Goal: Task Accomplishment & Management: Use online tool/utility

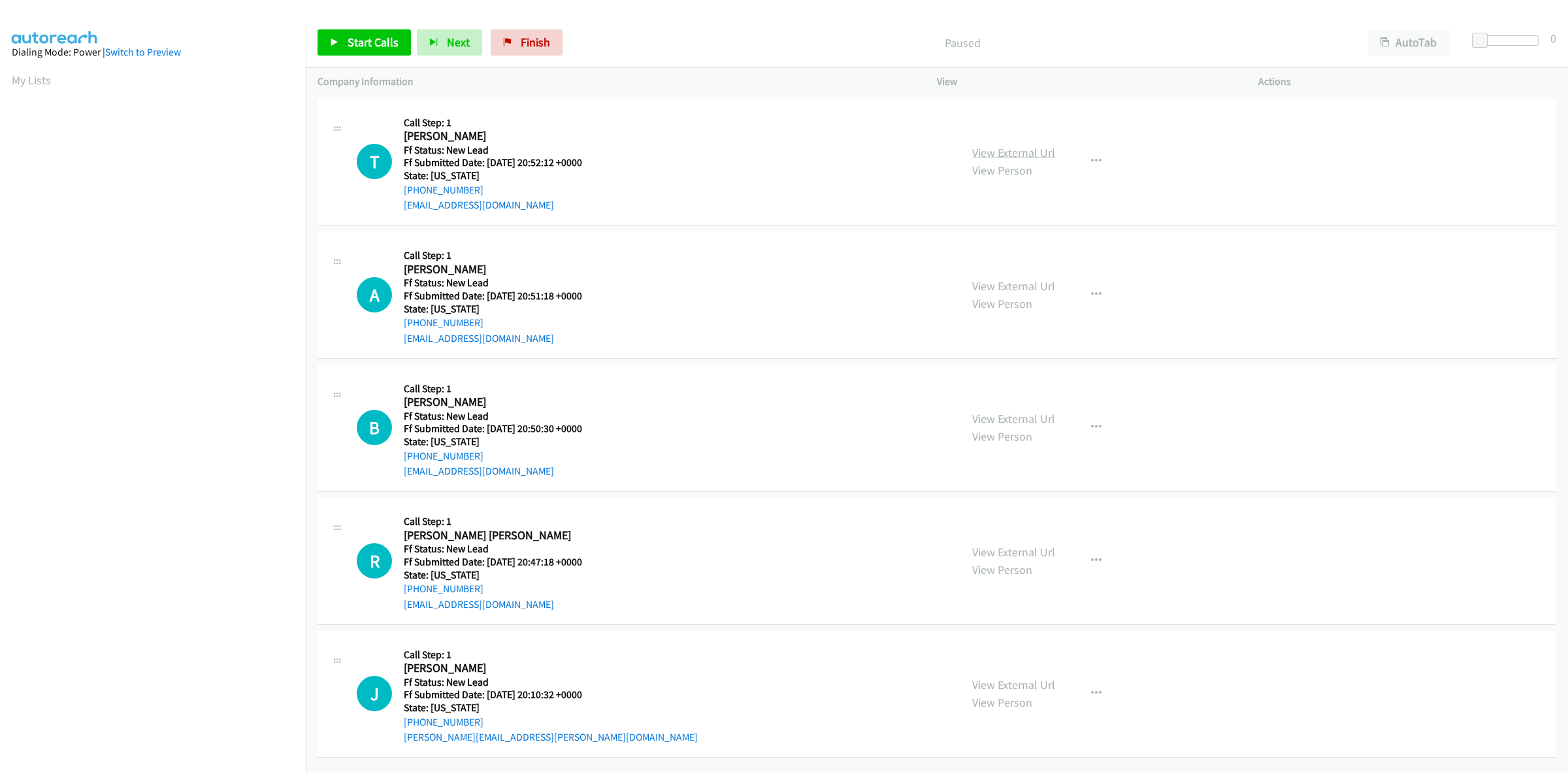
click at [1018, 151] on link "View External Url" at bounding box center [1014, 152] width 83 height 15
click at [1028, 283] on link "View External Url" at bounding box center [1014, 286] width 83 height 15
click at [1036, 415] on link "View External Url" at bounding box center [1014, 418] width 83 height 15
click at [1020, 552] on link "View External Url" at bounding box center [1014, 552] width 83 height 15
click at [1016, 684] on link "View External Url" at bounding box center [1014, 684] width 83 height 15
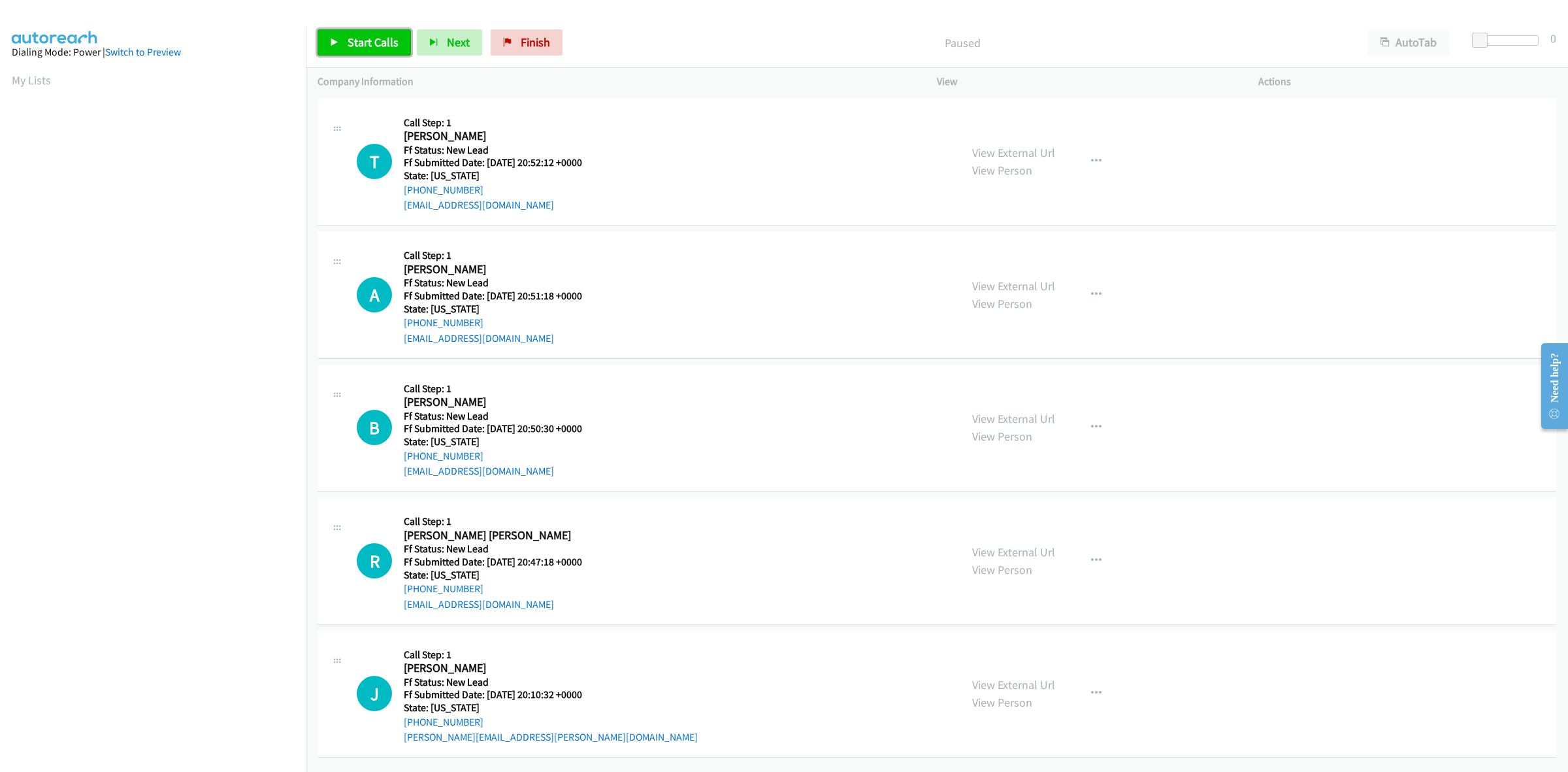
click at [374, 45] on span "Start Calls" at bounding box center [373, 42] width 51 height 15
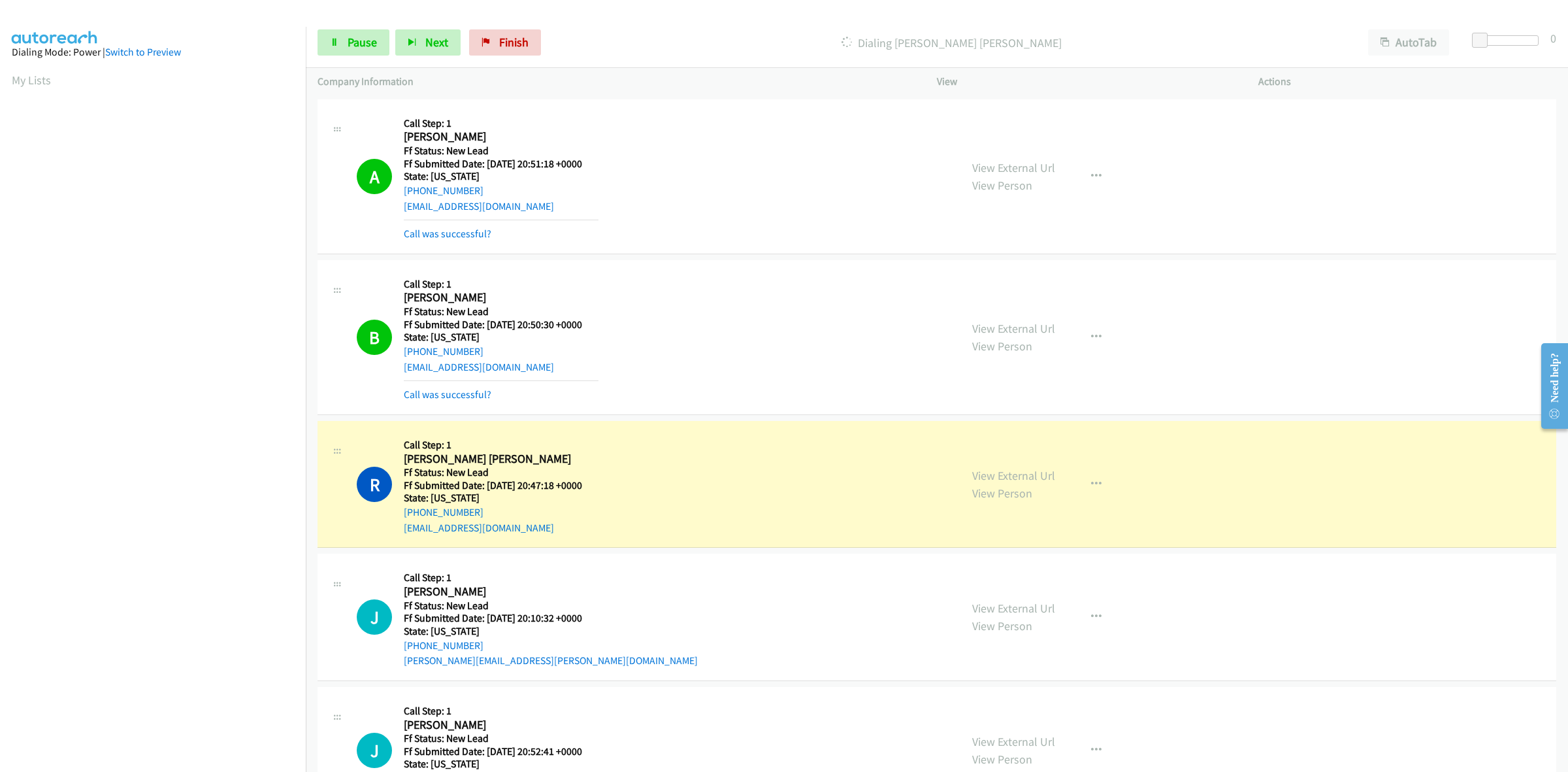
scroll to position [245, 0]
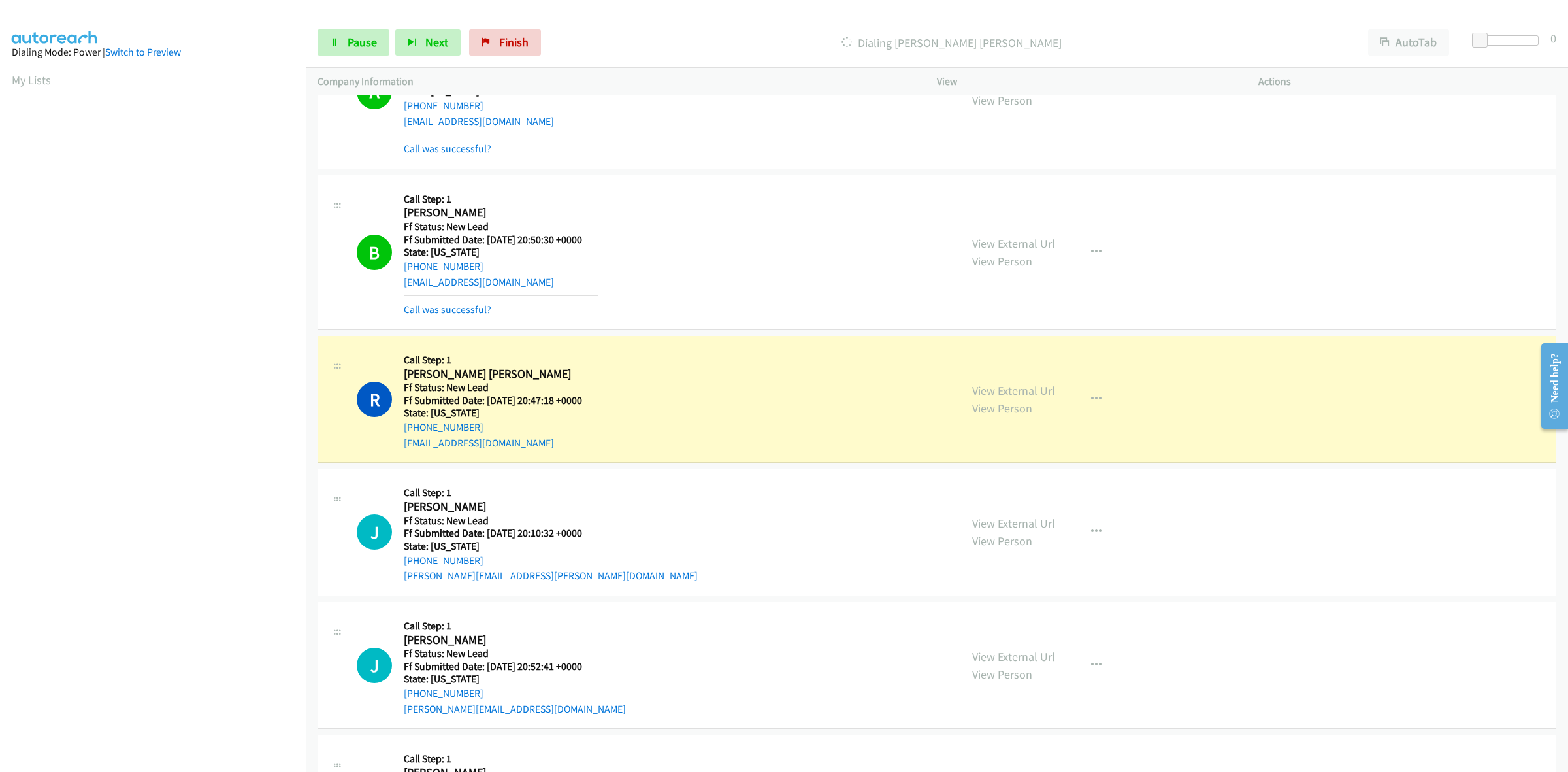
click at [1016, 657] on link "View External Url" at bounding box center [1014, 656] width 83 height 15
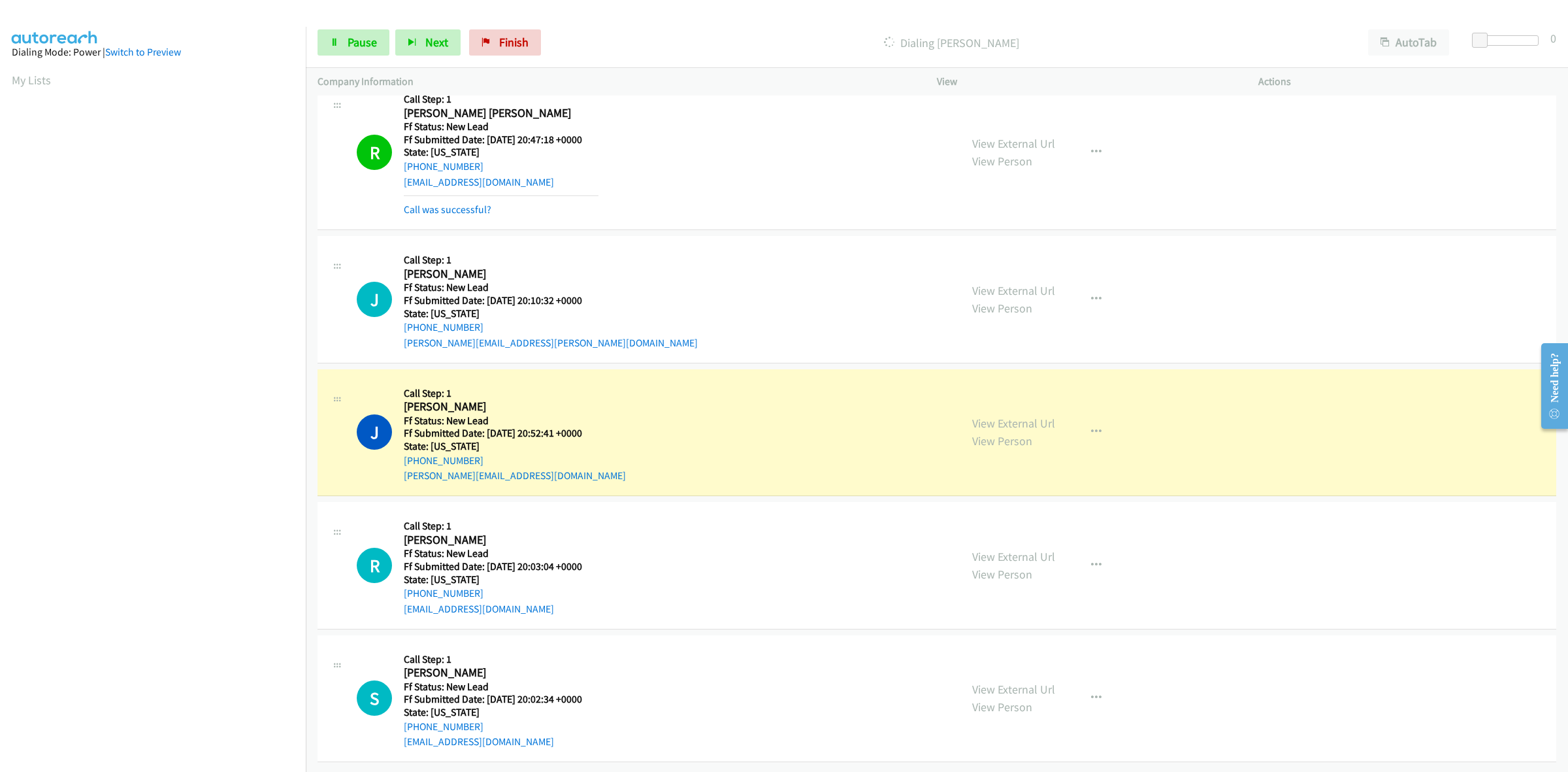
scroll to position [518, 0]
click at [977, 549] on link "View External Url" at bounding box center [1014, 556] width 83 height 15
click at [1024, 681] on link "View External Url" at bounding box center [1014, 688] width 83 height 15
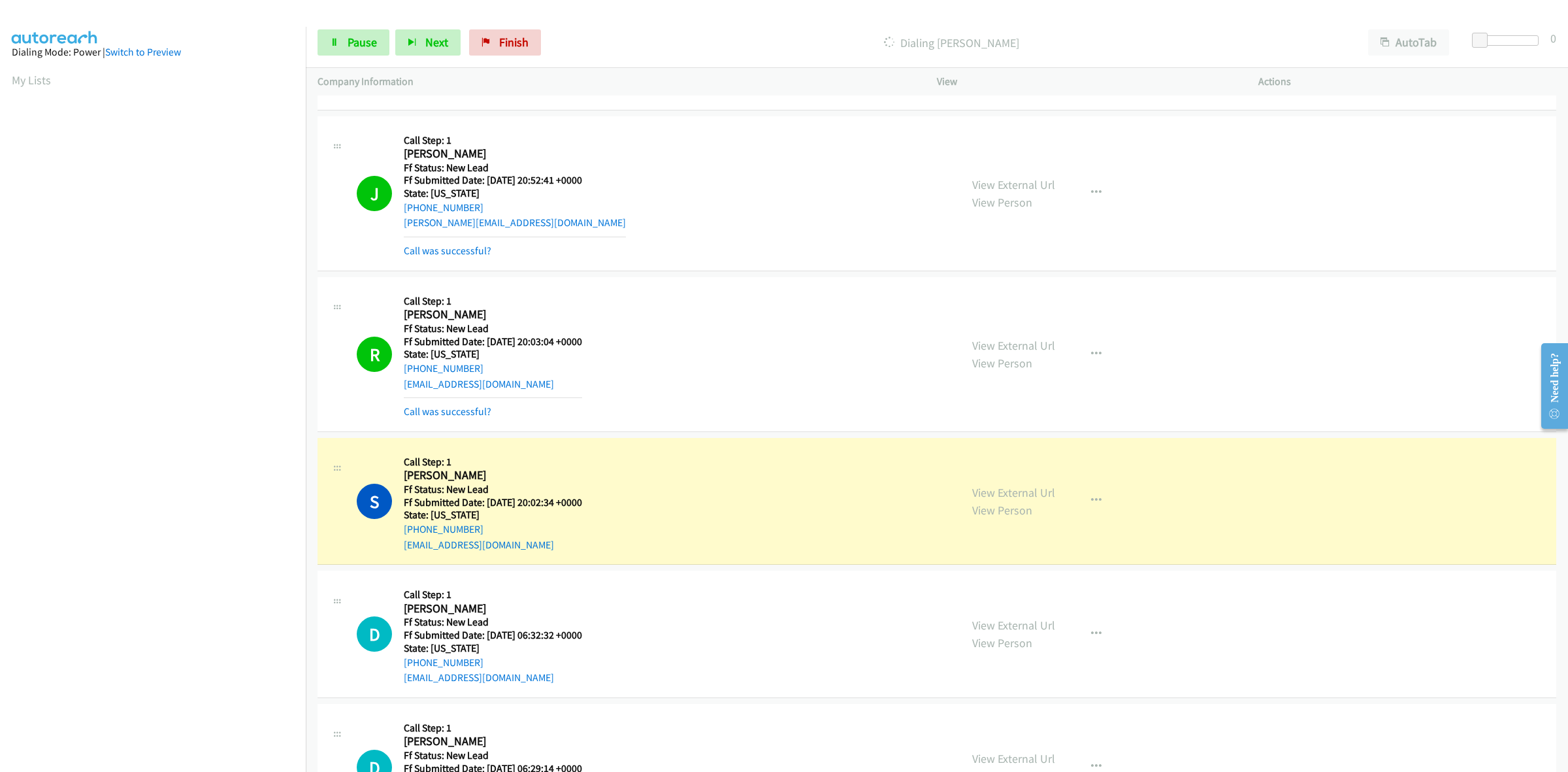
scroll to position [840, 0]
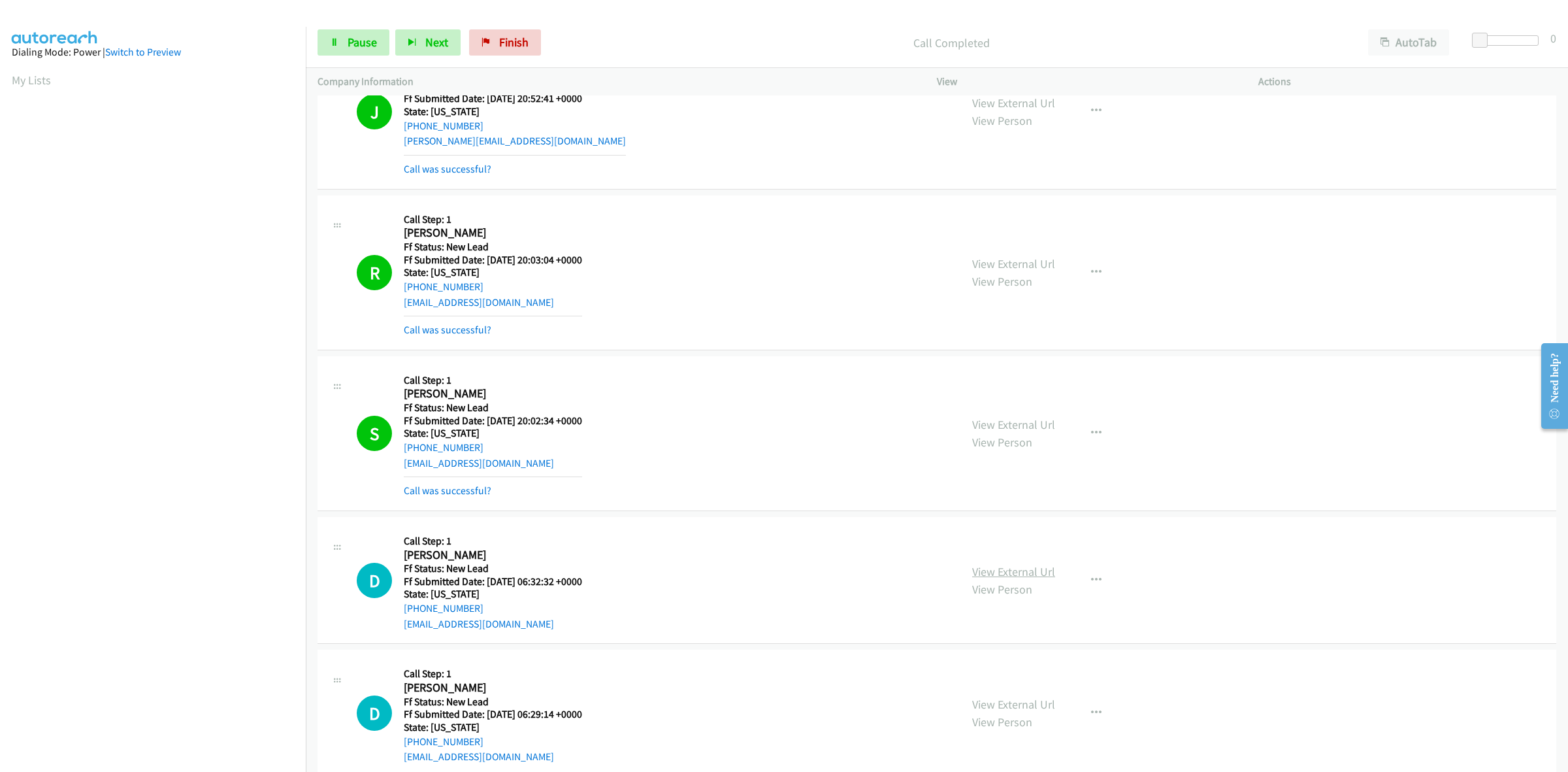
click at [1010, 568] on link "View External Url" at bounding box center [1014, 571] width 83 height 15
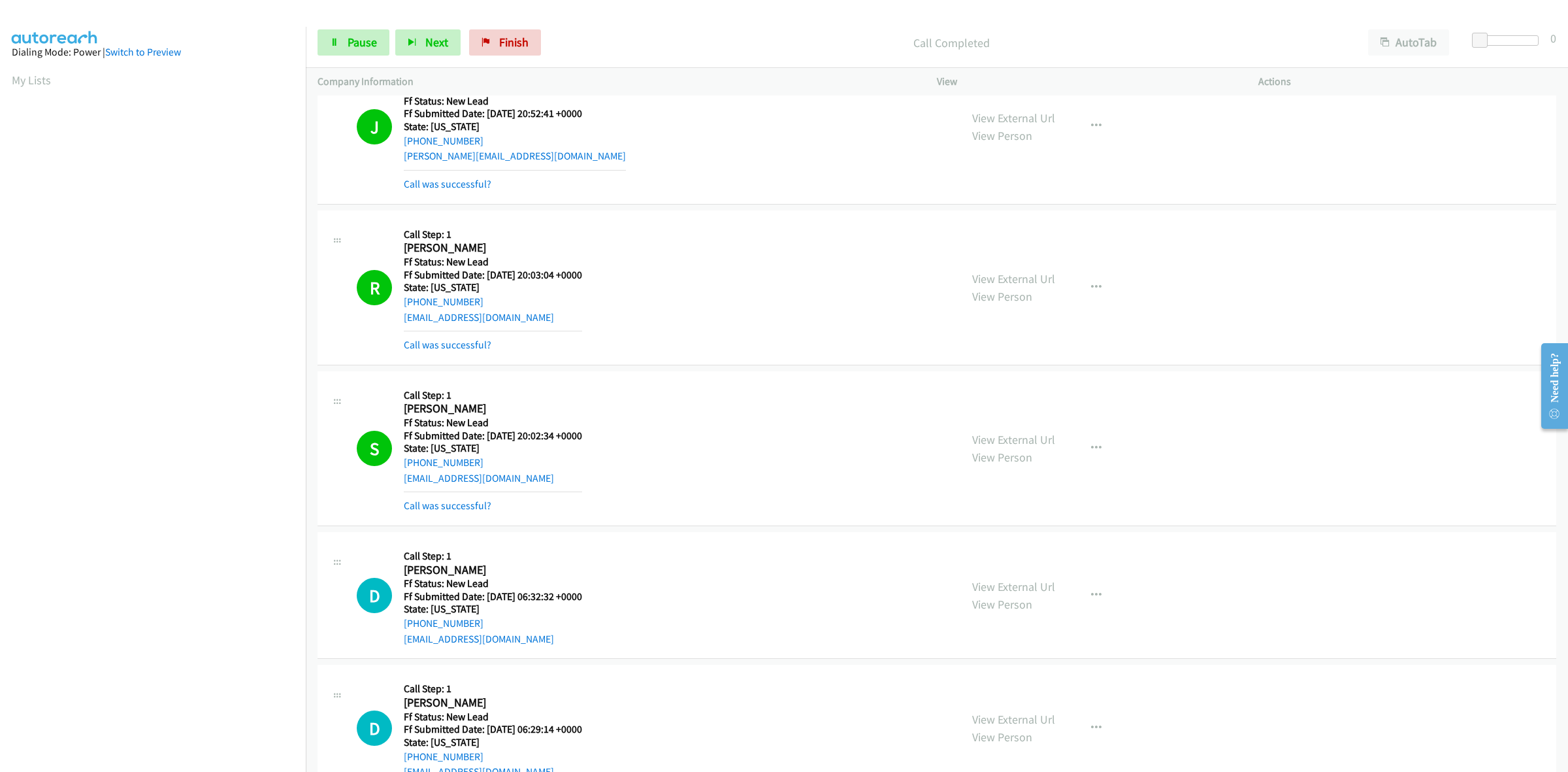
scroll to position [868, 0]
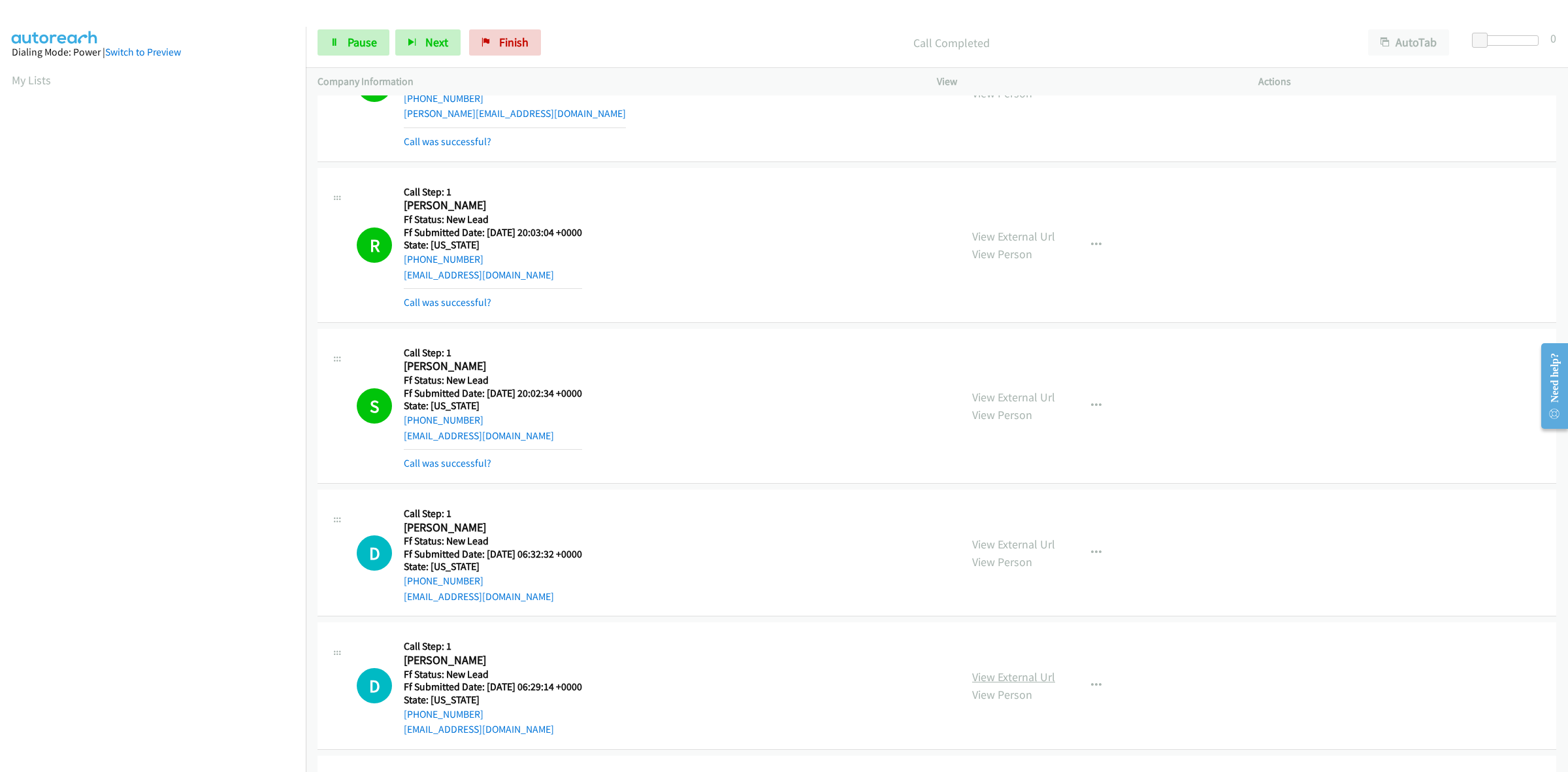
click at [1021, 673] on link "View External Url" at bounding box center [1014, 676] width 83 height 15
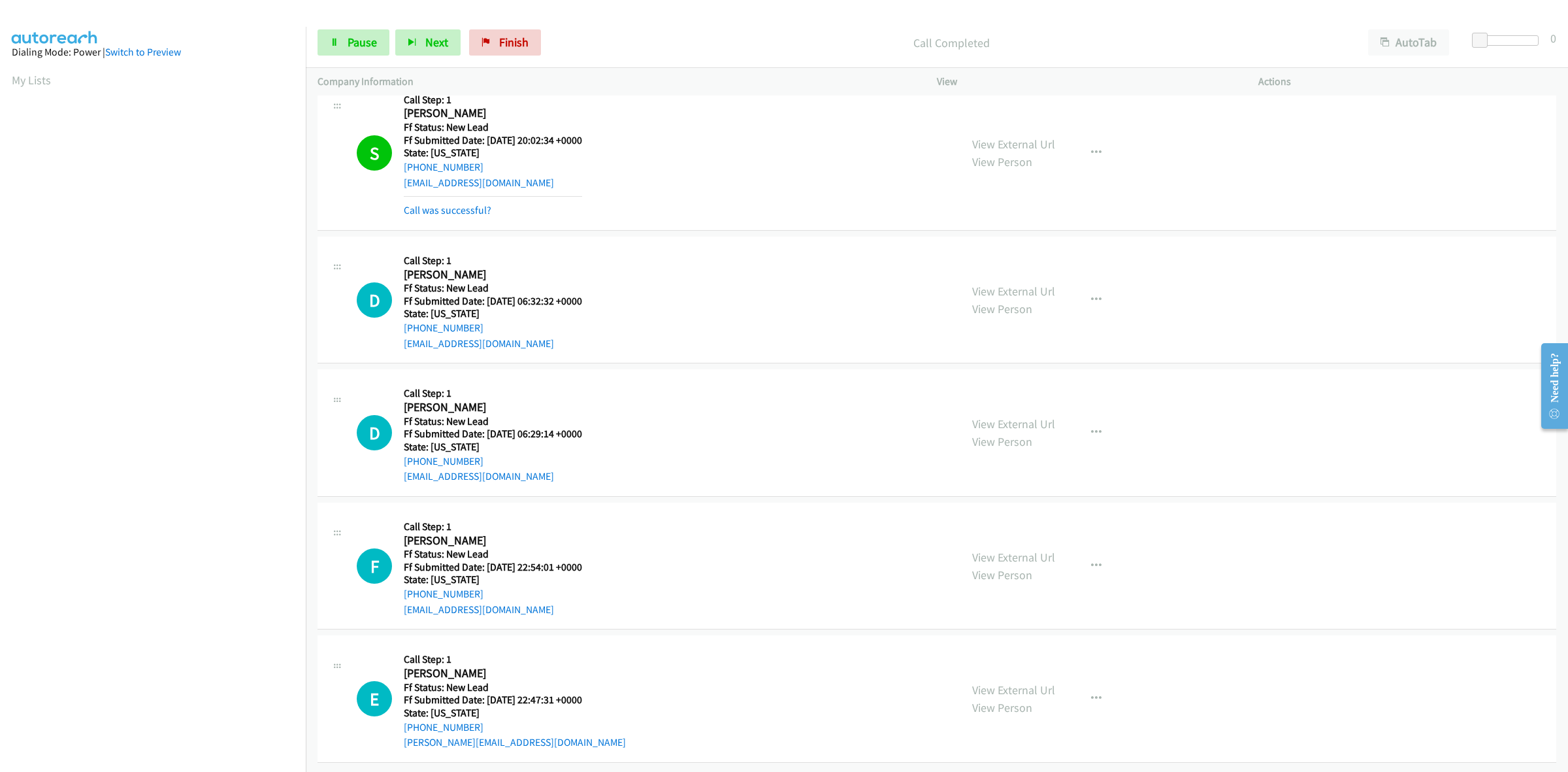
scroll to position [1134, 0]
click at [357, 47] on span "Pause" at bounding box center [362, 42] width 29 height 15
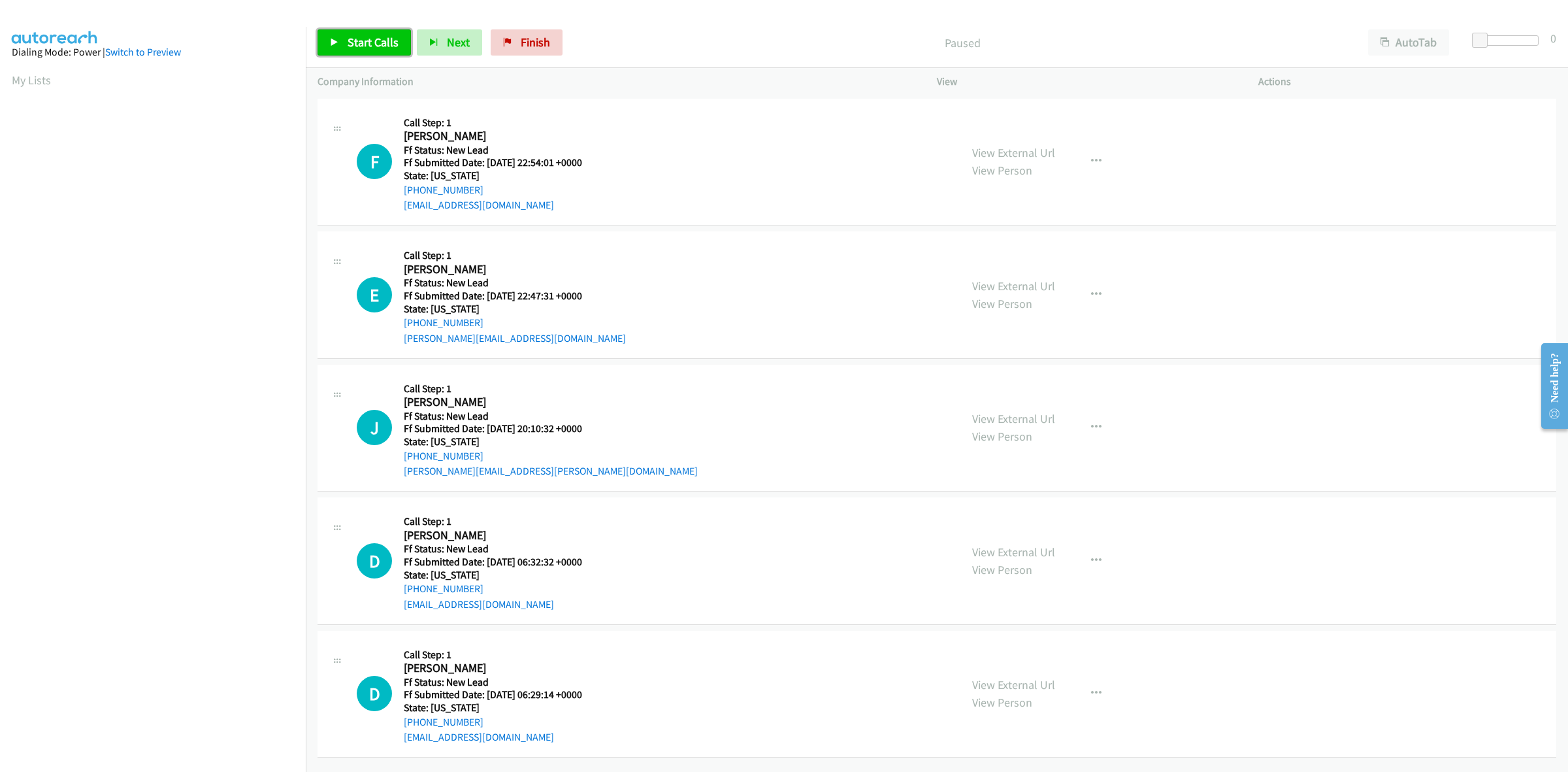
click at [360, 42] on span "Start Calls" at bounding box center [373, 42] width 51 height 15
click at [1036, 148] on link "View External Url" at bounding box center [1014, 152] width 83 height 15
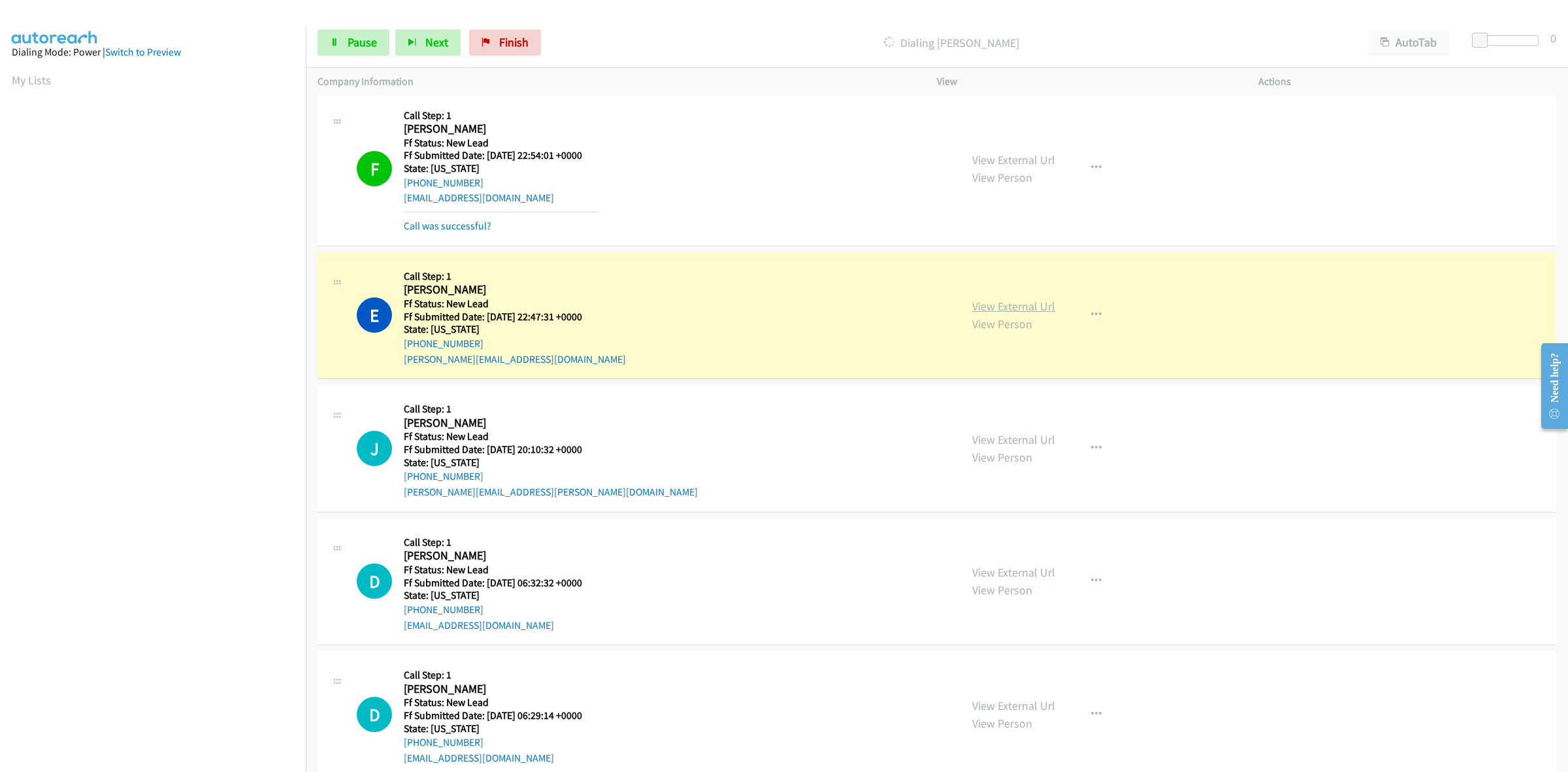
click at [1043, 305] on link "View External Url" at bounding box center [1014, 306] width 83 height 15
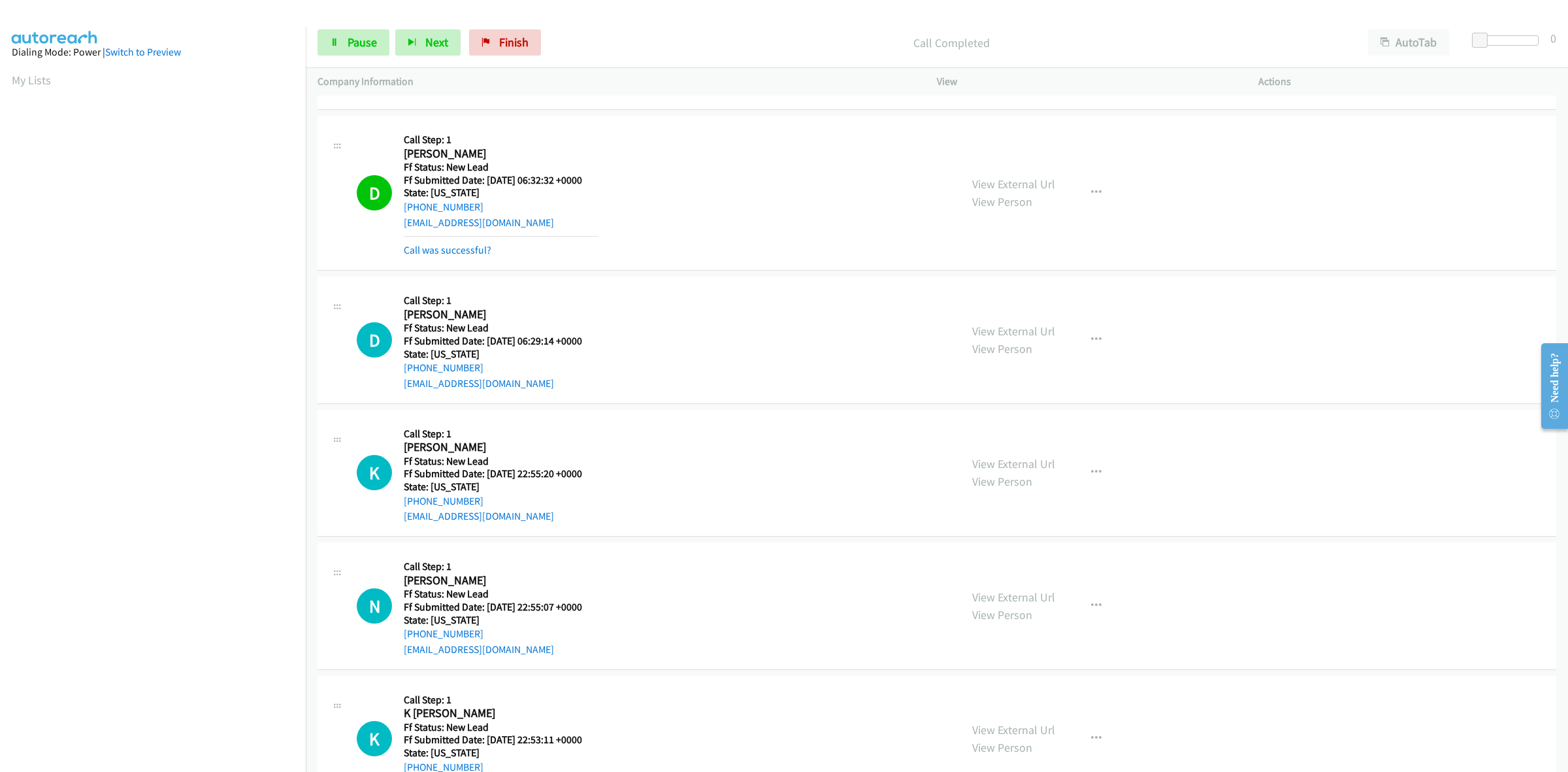
scroll to position [518, 0]
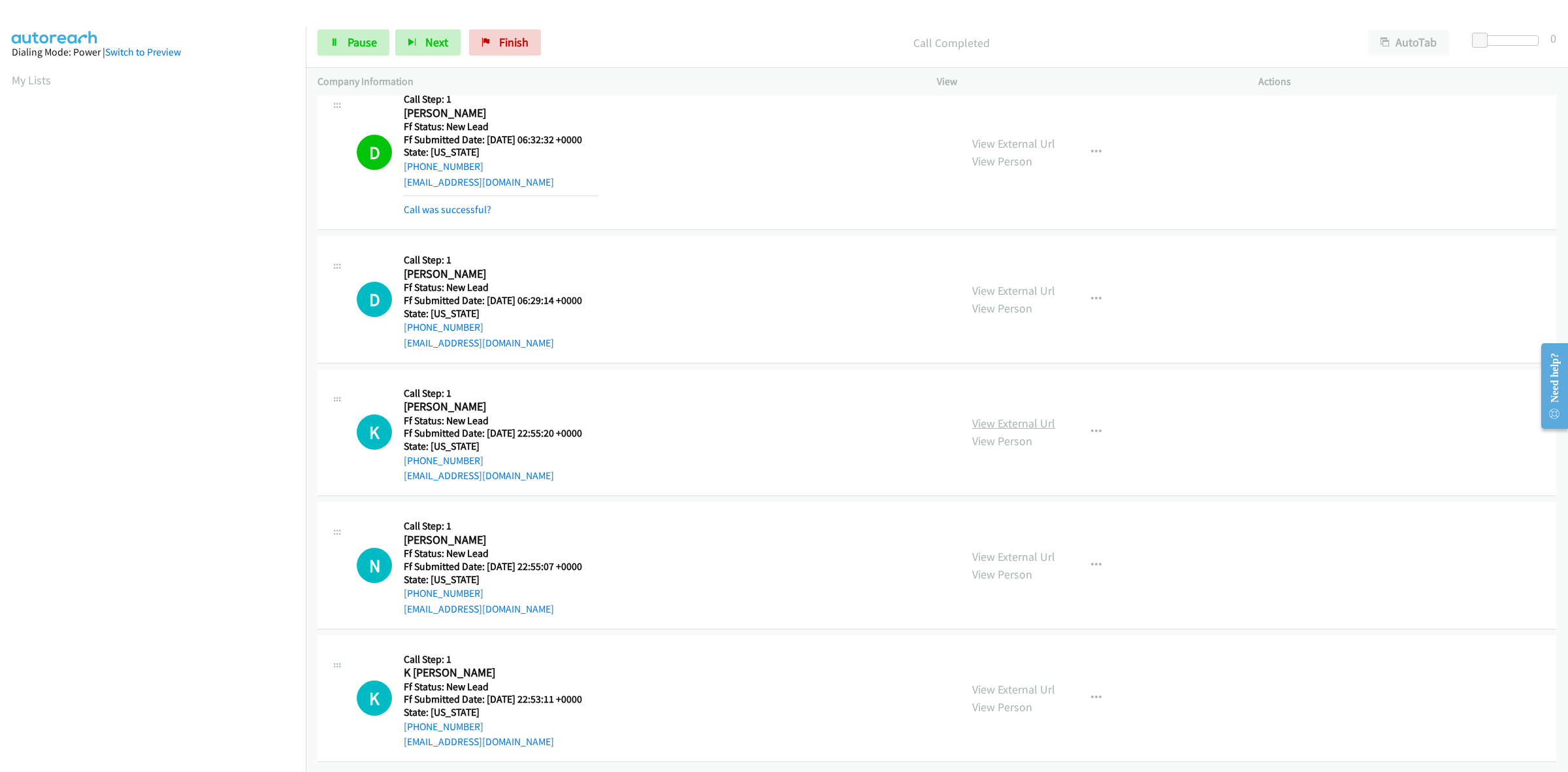
click at [1039, 415] on link "View External Url" at bounding box center [1014, 423] width 83 height 15
click at [334, 38] on icon at bounding box center [334, 42] width 9 height 9
click at [355, 40] on span "Start Calls" at bounding box center [373, 42] width 51 height 15
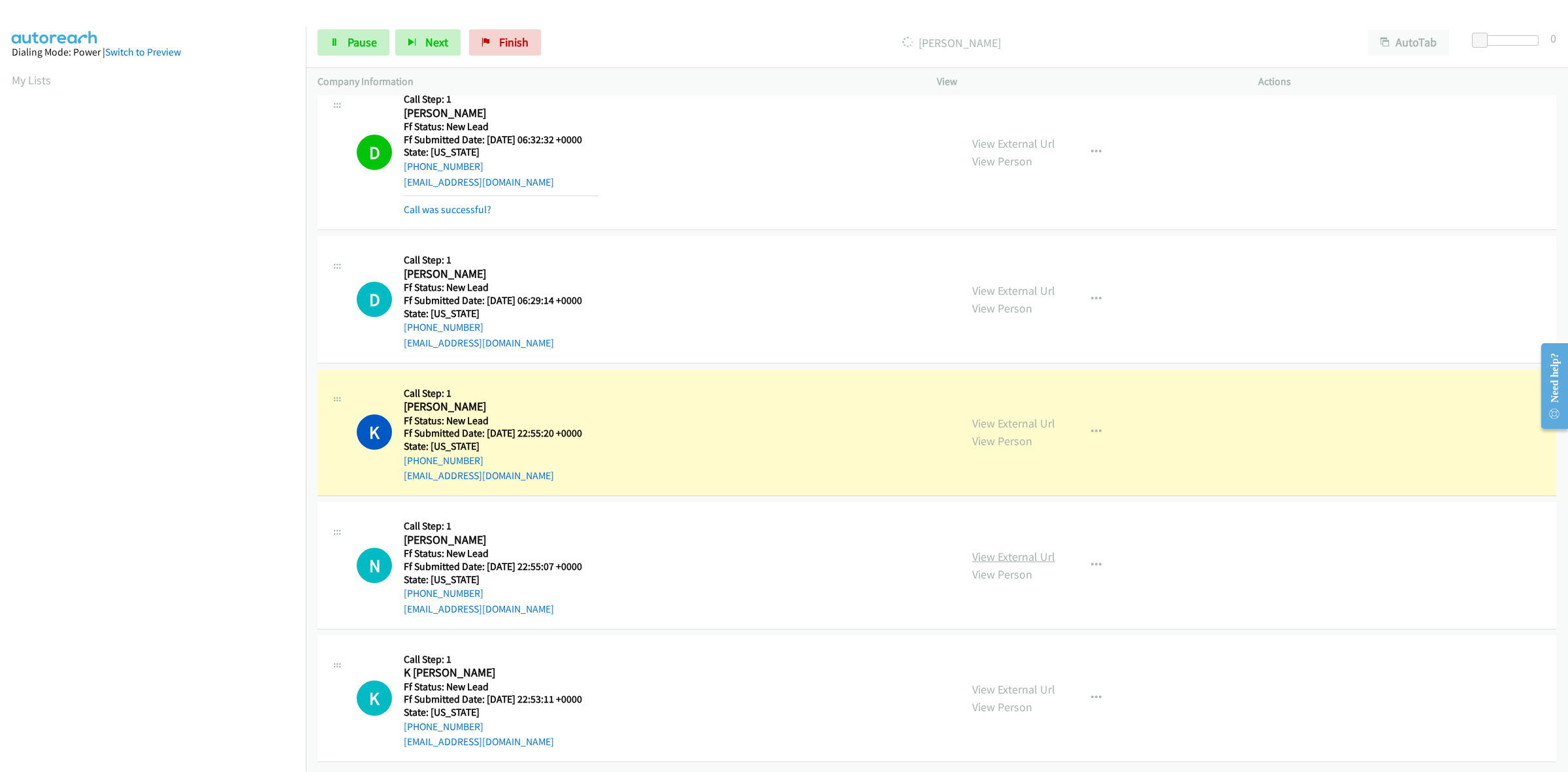
click at [987, 549] on link "View External Url" at bounding box center [1014, 556] width 83 height 15
click at [1094, 560] on icon "button" at bounding box center [1096, 565] width 10 height 10
click at [1008, 664] on link "Add to do not call list" at bounding box center [1027, 676] width 174 height 26
click at [1009, 681] on link "View External Url" at bounding box center [1014, 688] width 83 height 15
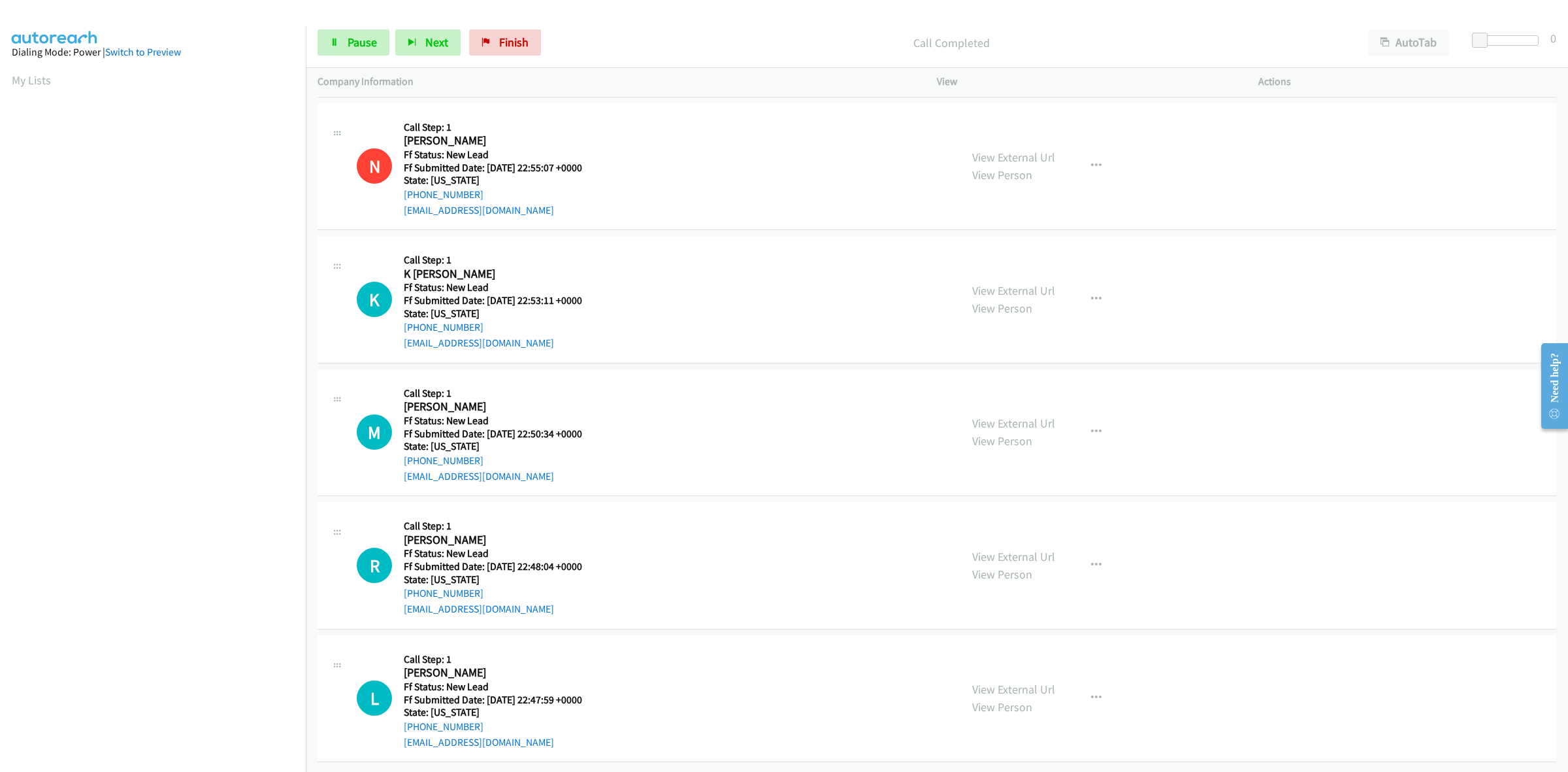
scroll to position [946, 0]
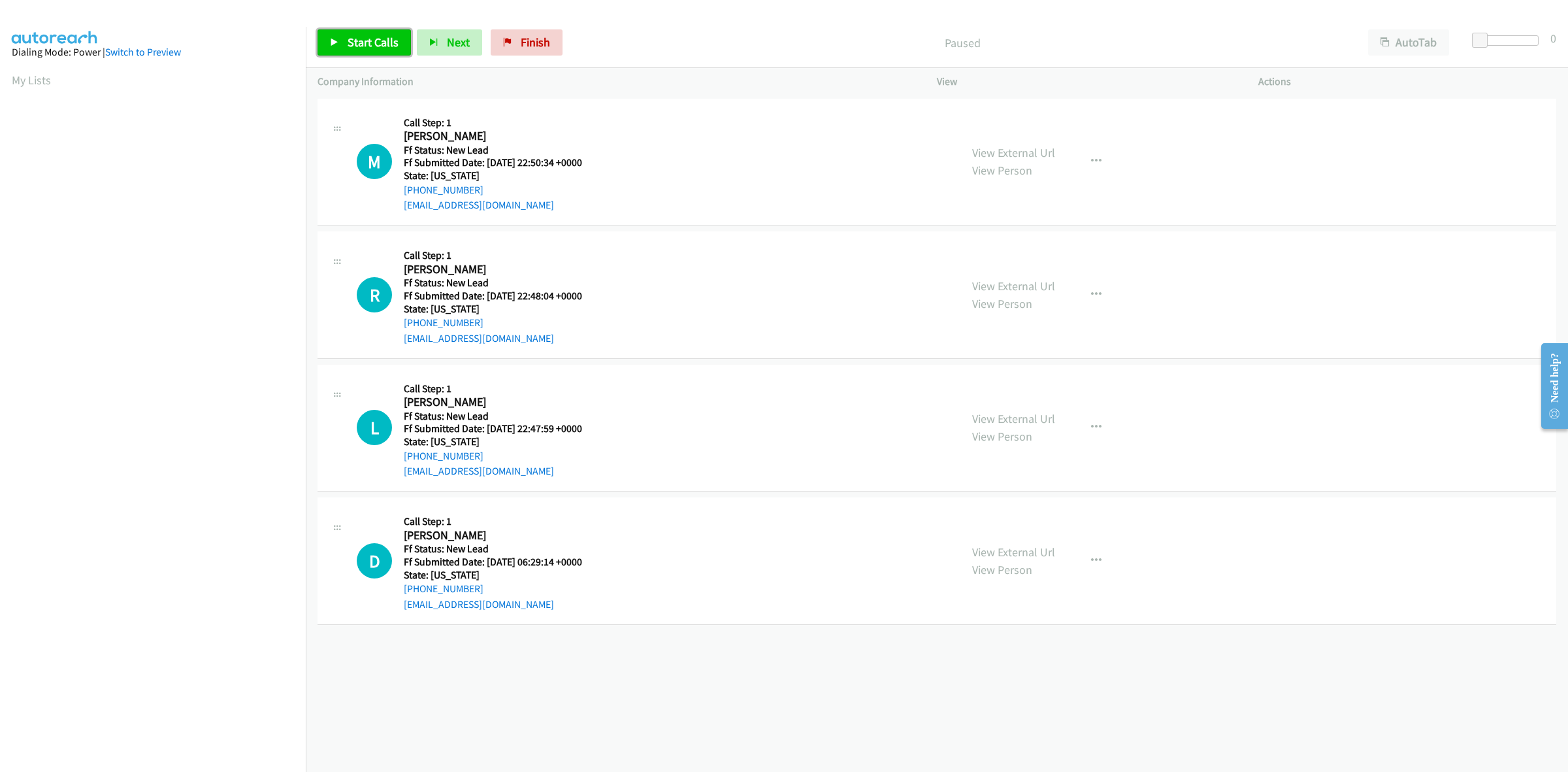
click at [367, 33] on link "Start Calls" at bounding box center [364, 42] width 93 height 26
click at [1020, 154] on link "View External Url" at bounding box center [1014, 152] width 83 height 15
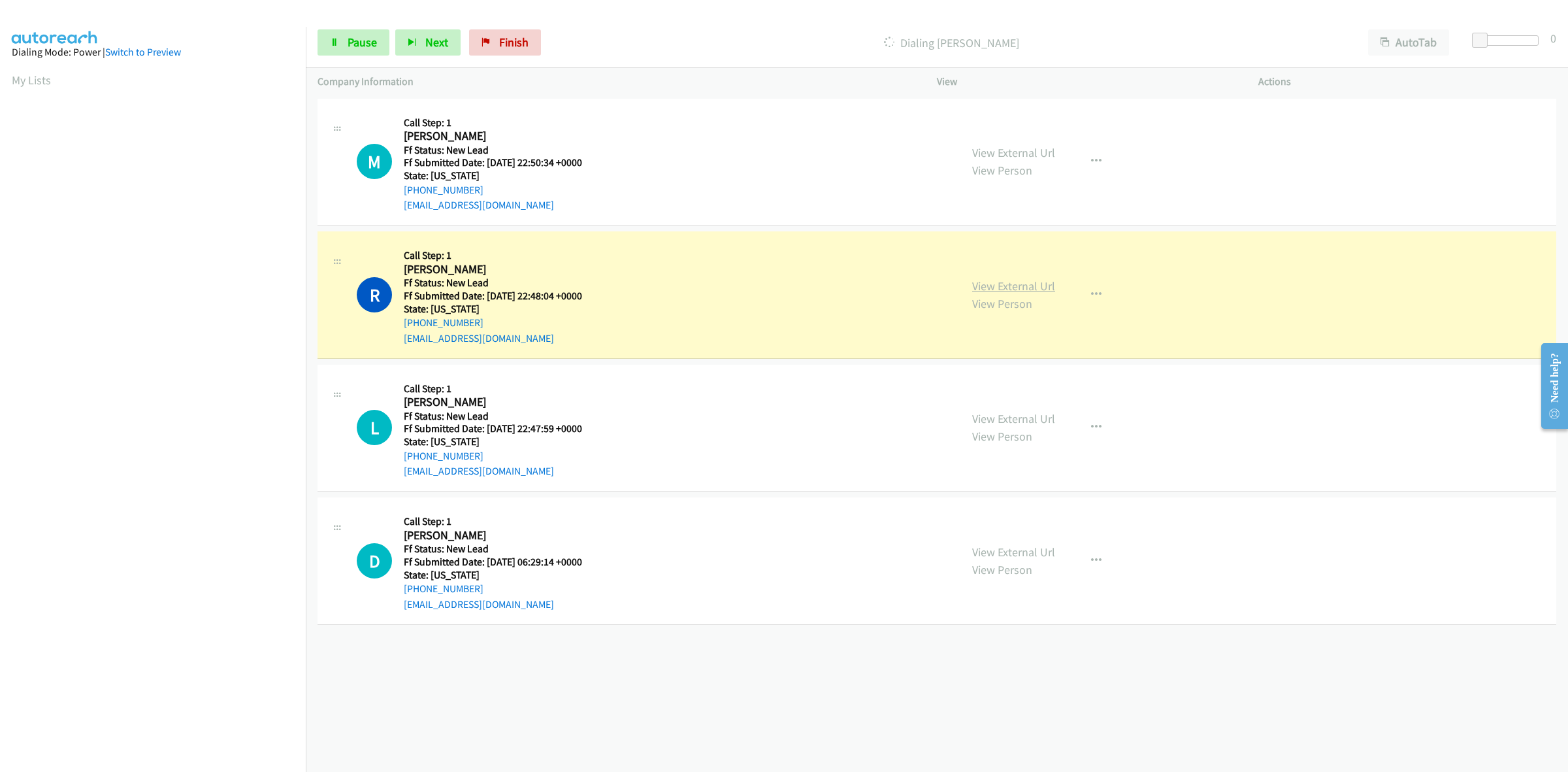
click at [1007, 279] on link "View External Url" at bounding box center [1014, 286] width 83 height 15
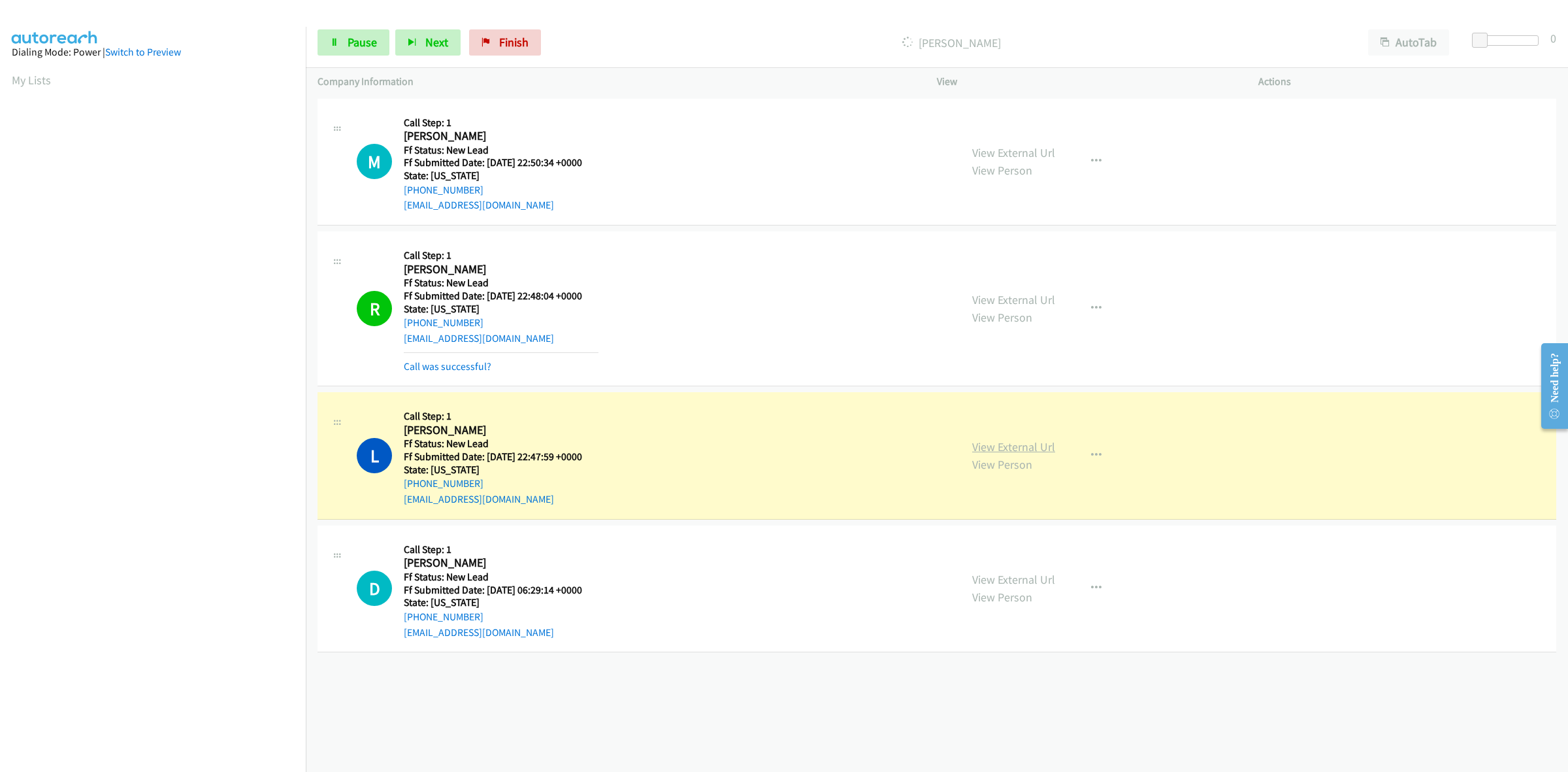
click at [1007, 446] on link "View External Url" at bounding box center [1014, 446] width 83 height 15
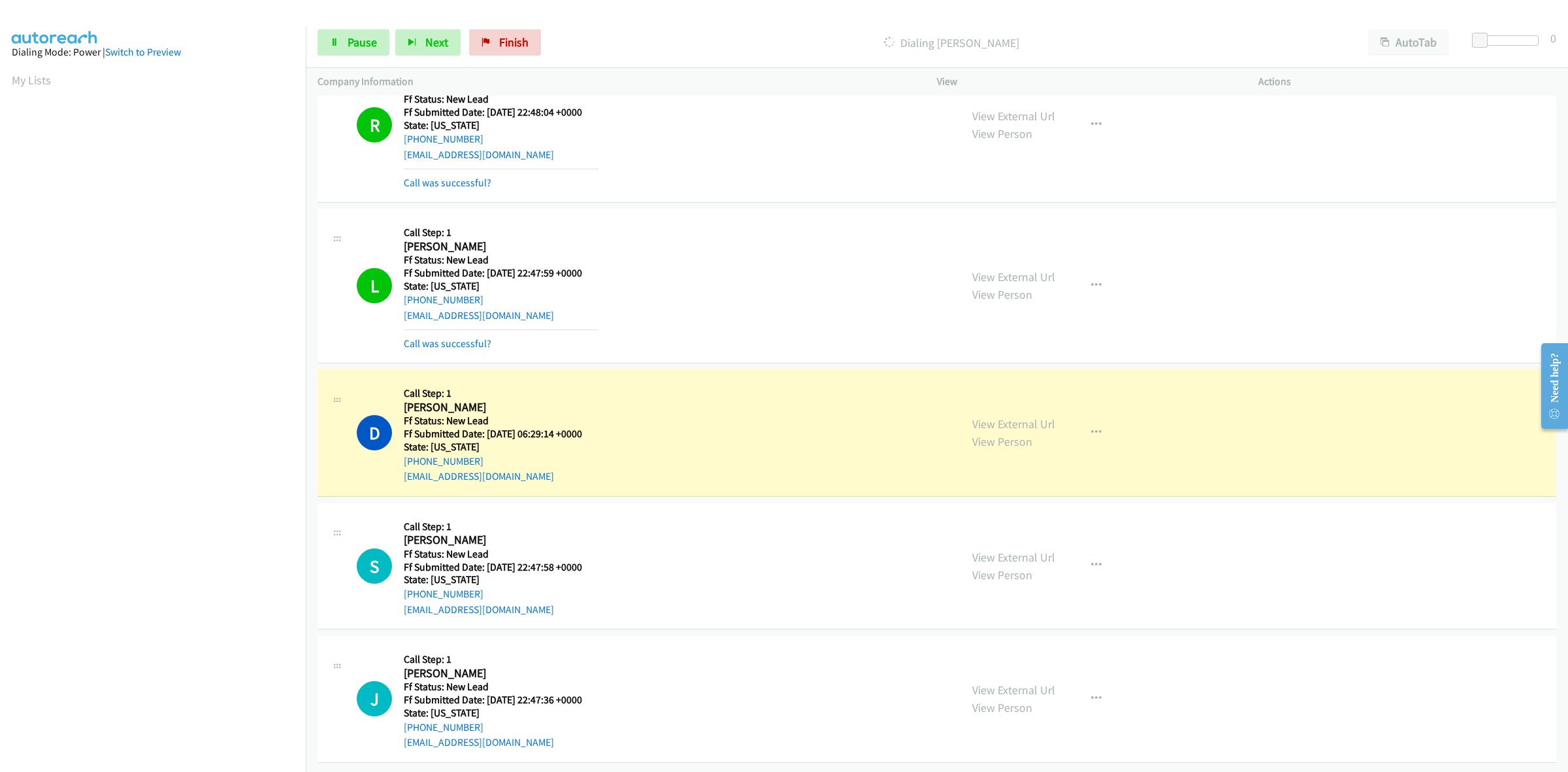
scroll to position [197, 0]
click at [991, 549] on link "View External Url" at bounding box center [1014, 556] width 83 height 15
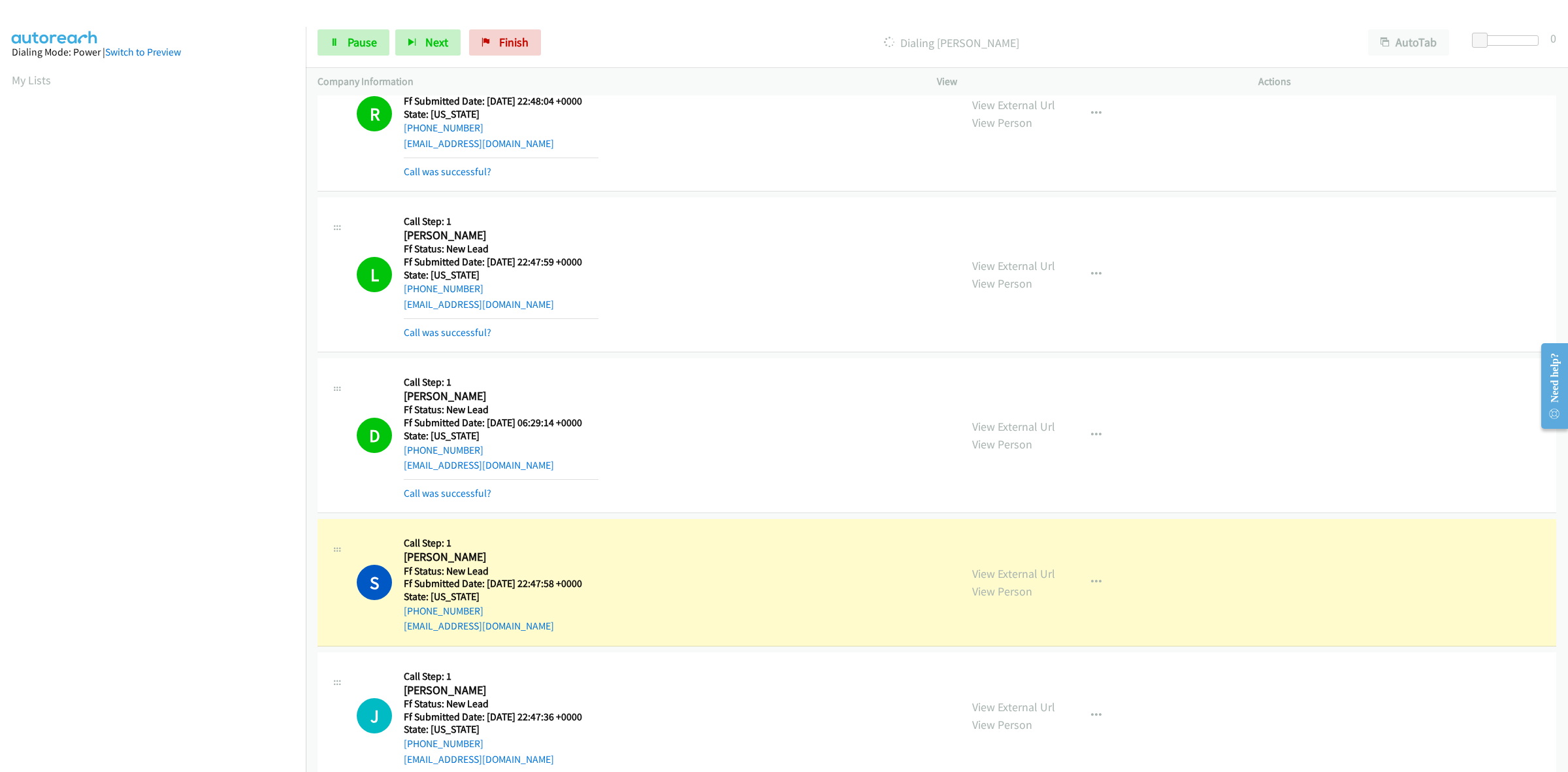
scroll to position [224, 0]
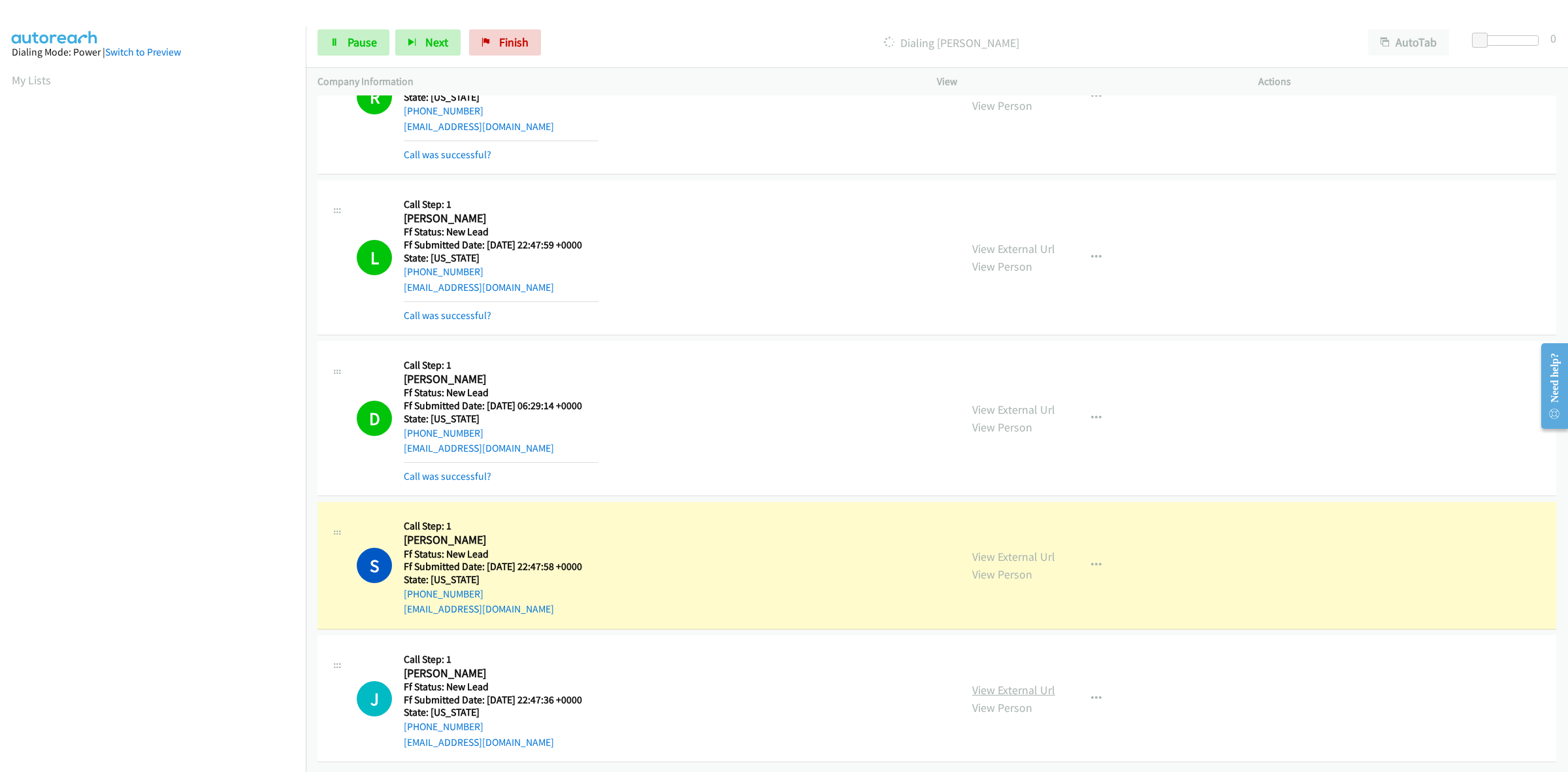
click at [1036, 682] on link "View External Url" at bounding box center [1014, 689] width 83 height 15
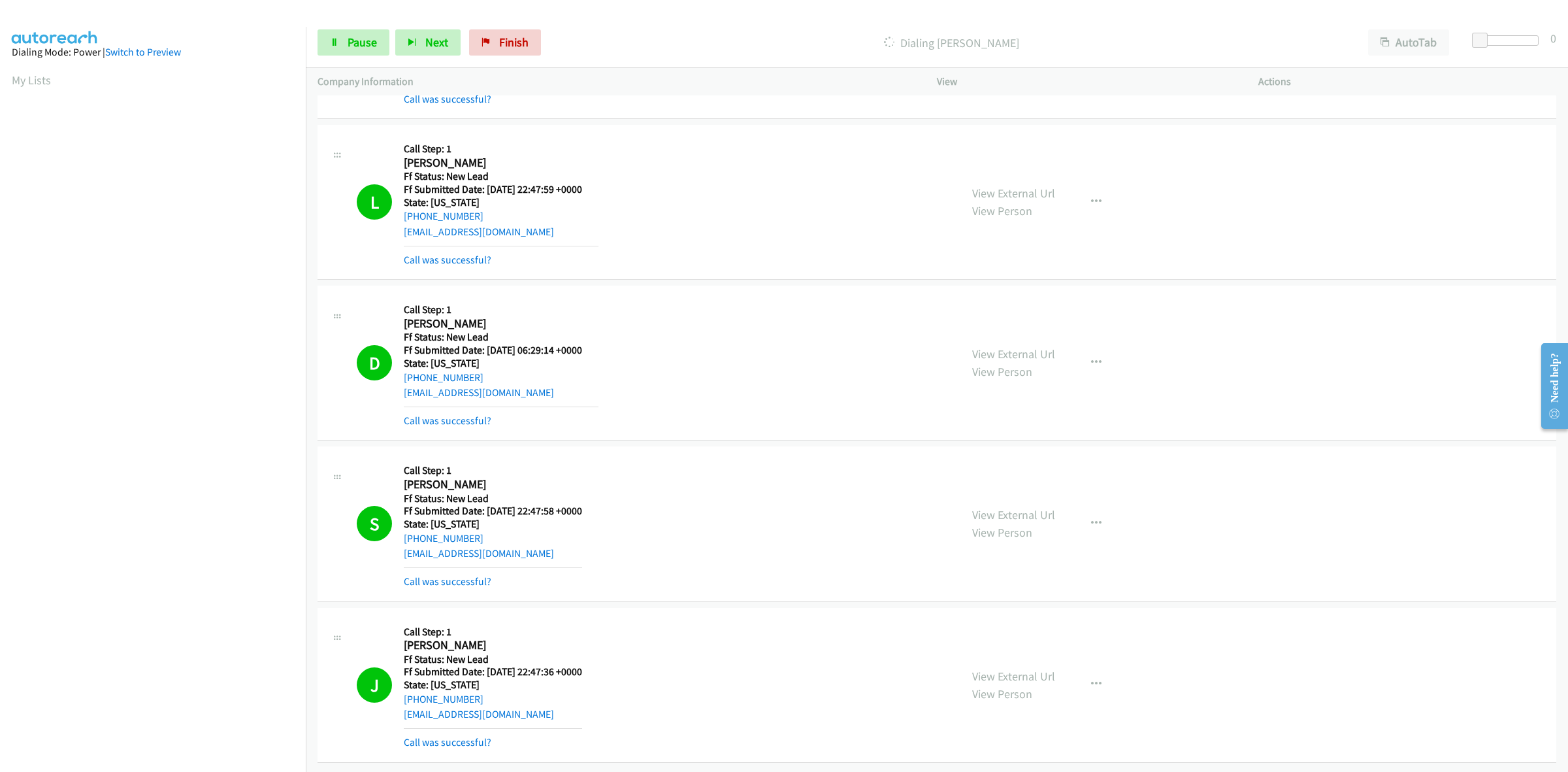
scroll to position [0, 0]
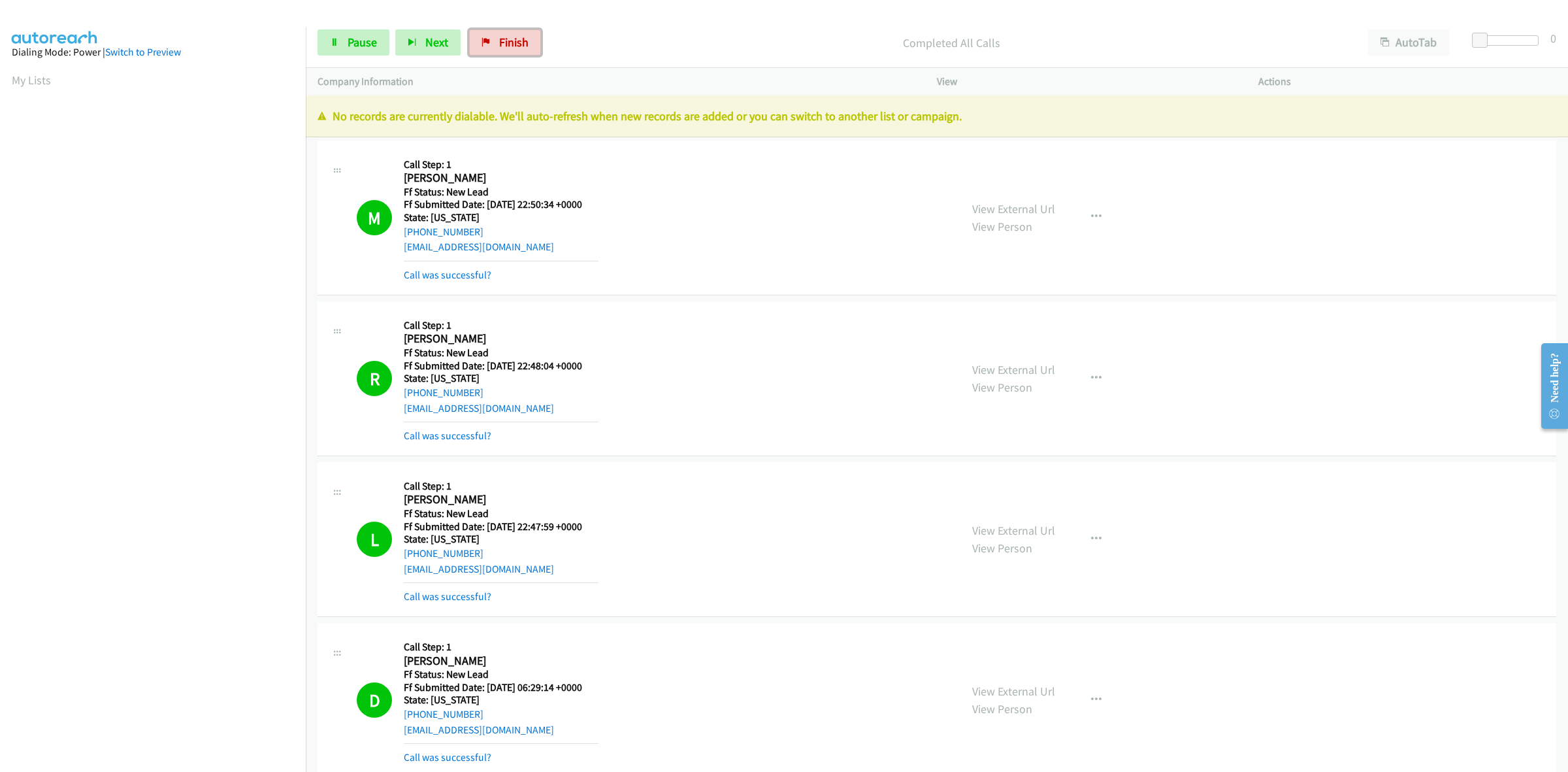
click at [484, 42] on icon at bounding box center [486, 42] width 9 height 9
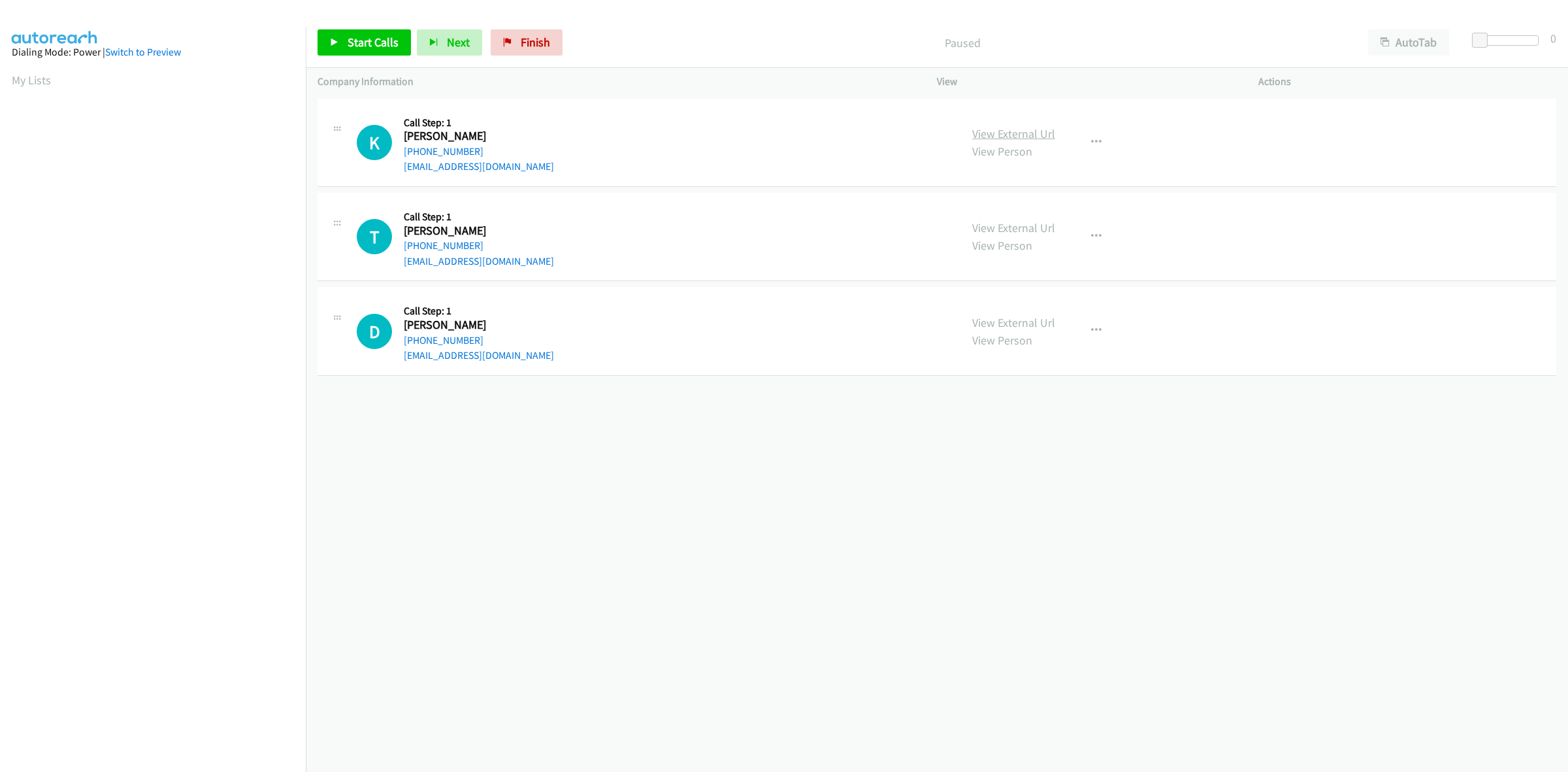
click at [1013, 131] on link "View External Url" at bounding box center [1014, 133] width 83 height 15
click at [1000, 228] on link "View External Url" at bounding box center [1014, 228] width 83 height 15
click at [997, 323] on link "View External Url" at bounding box center [1014, 322] width 83 height 15
click at [354, 37] on span "Start Calls" at bounding box center [373, 42] width 51 height 15
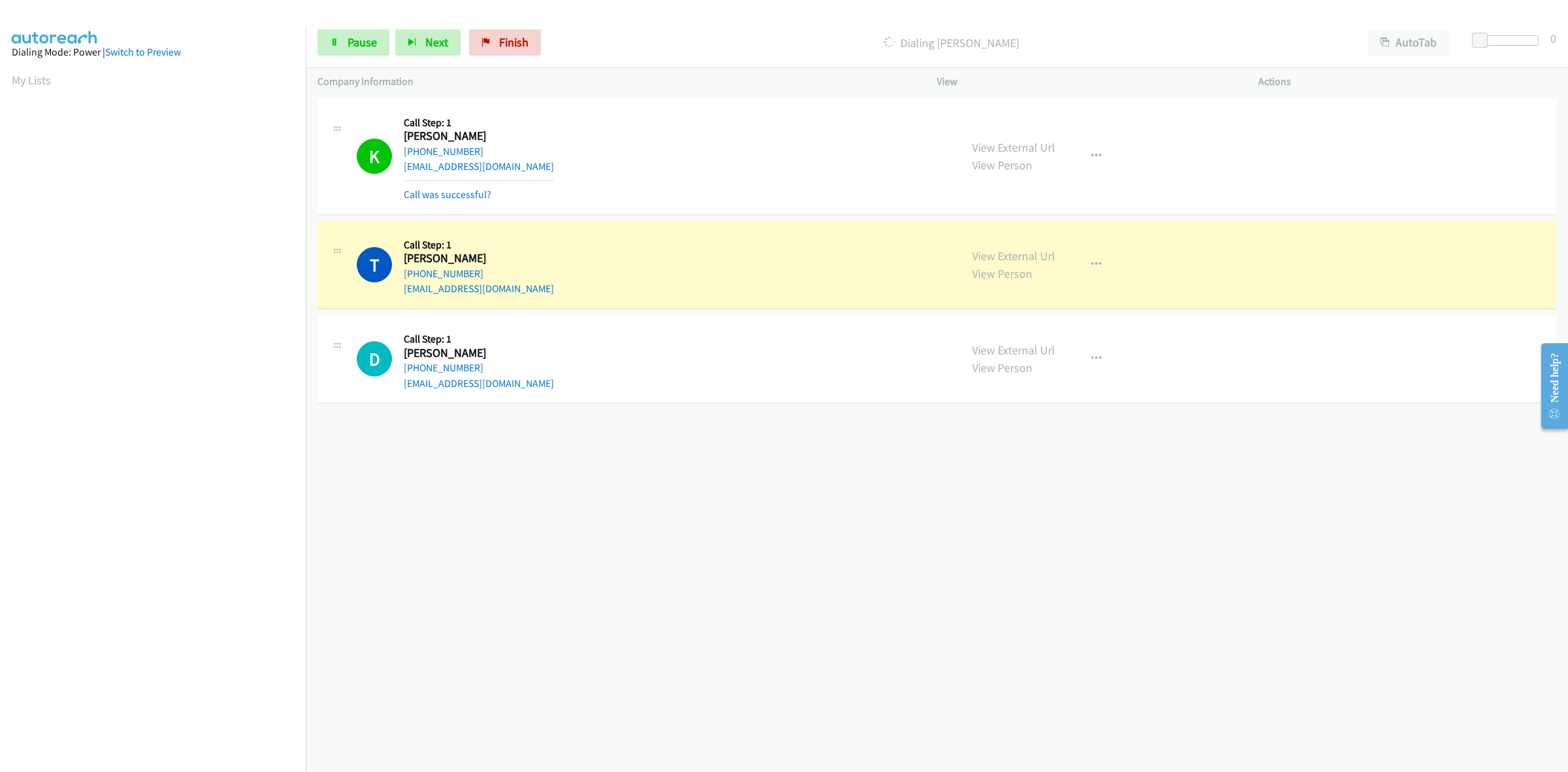
scroll to position [0, 2]
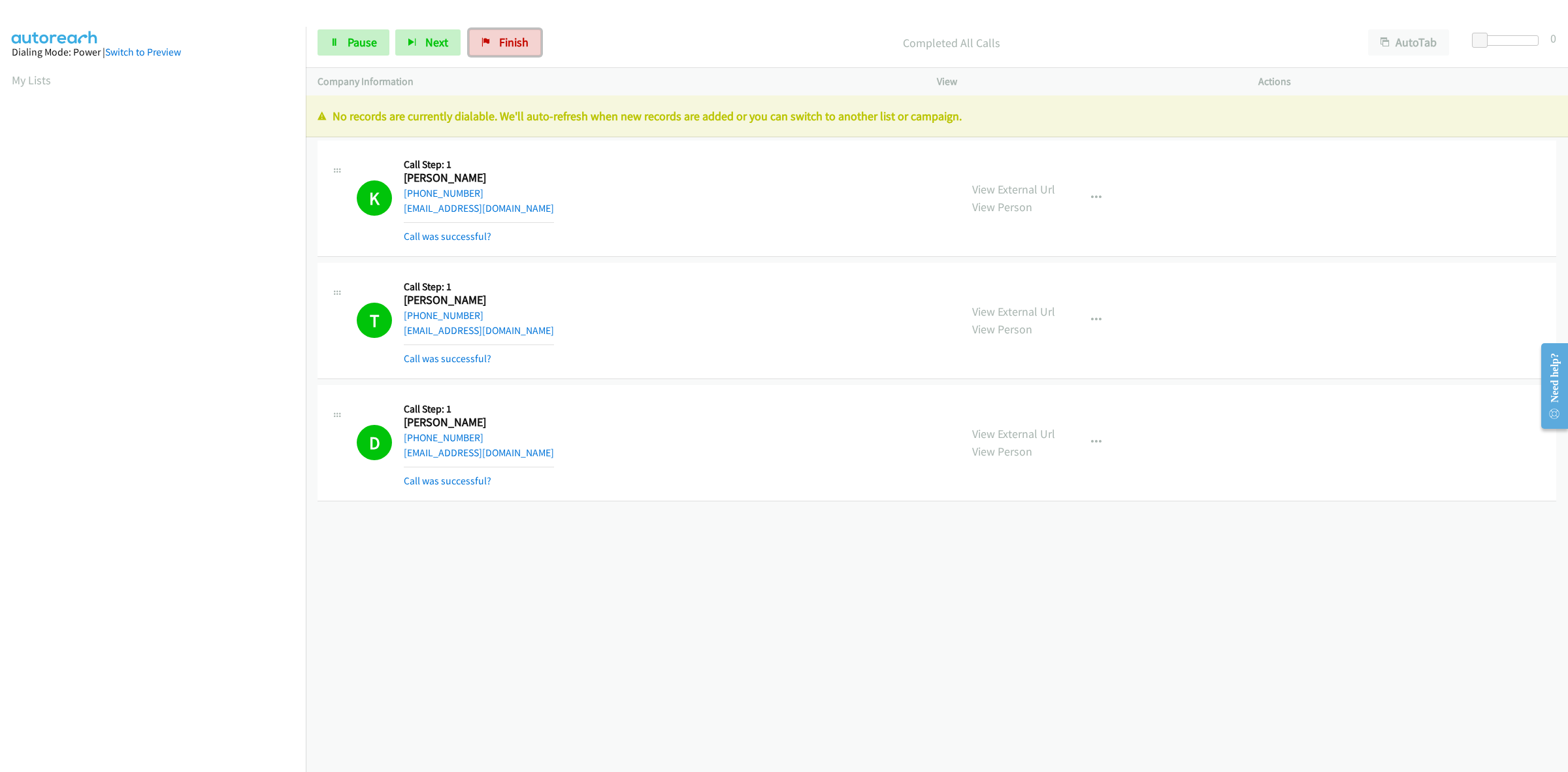
drag, startPoint x: 507, startPoint y: 45, endPoint x: 837, endPoint y: 82, distance: 332.1
click at [507, 45] on span "Finish" at bounding box center [513, 42] width 29 height 15
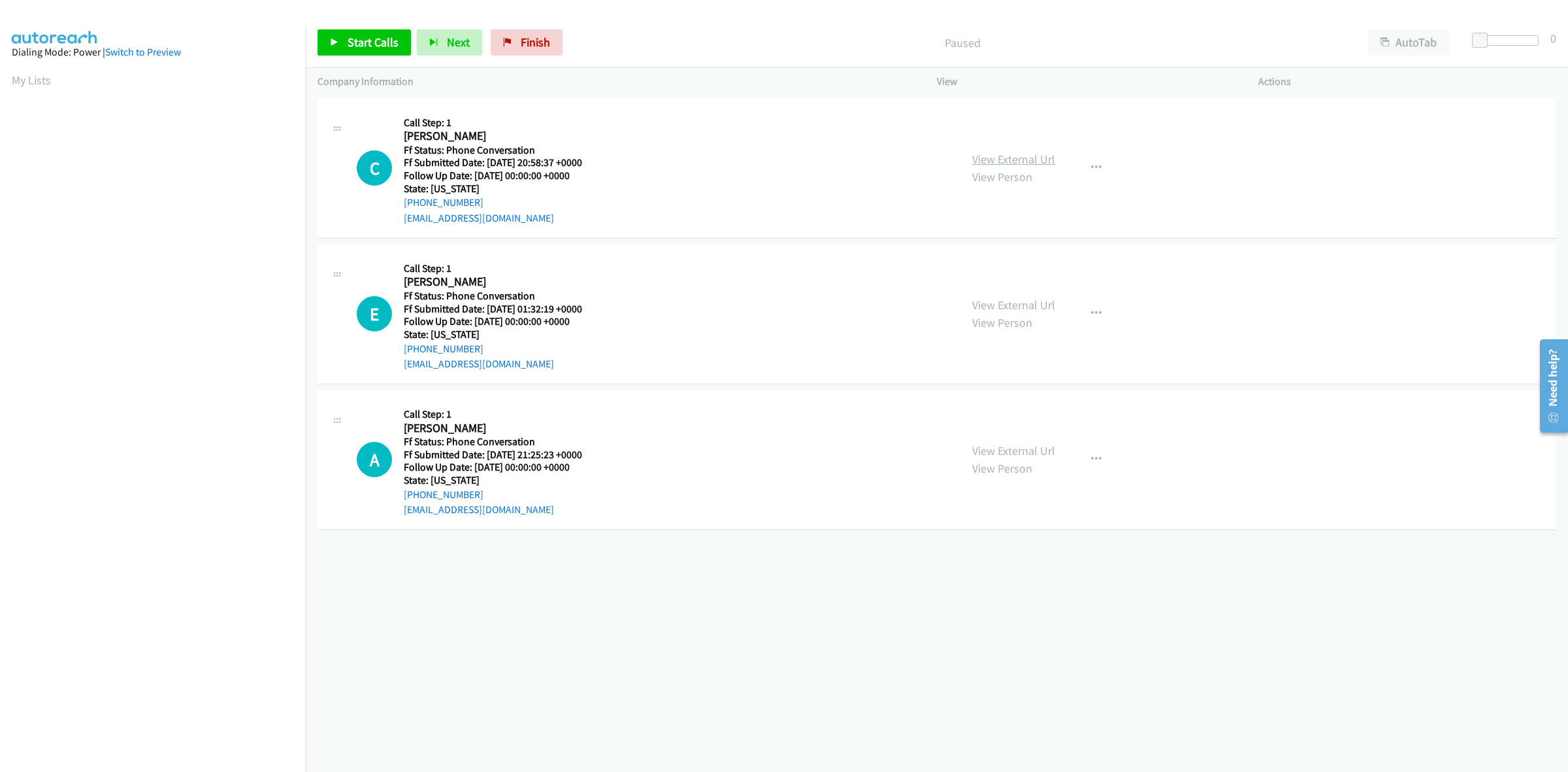
click at [1008, 163] on link "View External Url" at bounding box center [1014, 158] width 83 height 15
click at [1016, 309] on link "View External Url" at bounding box center [1014, 305] width 83 height 15
click at [1043, 444] on link "View External Url" at bounding box center [1014, 450] width 83 height 15
drag, startPoint x: 377, startPoint y: 37, endPoint x: 464, endPoint y: 34, distance: 87.1
click at [377, 37] on span "Start Calls" at bounding box center [373, 42] width 51 height 15
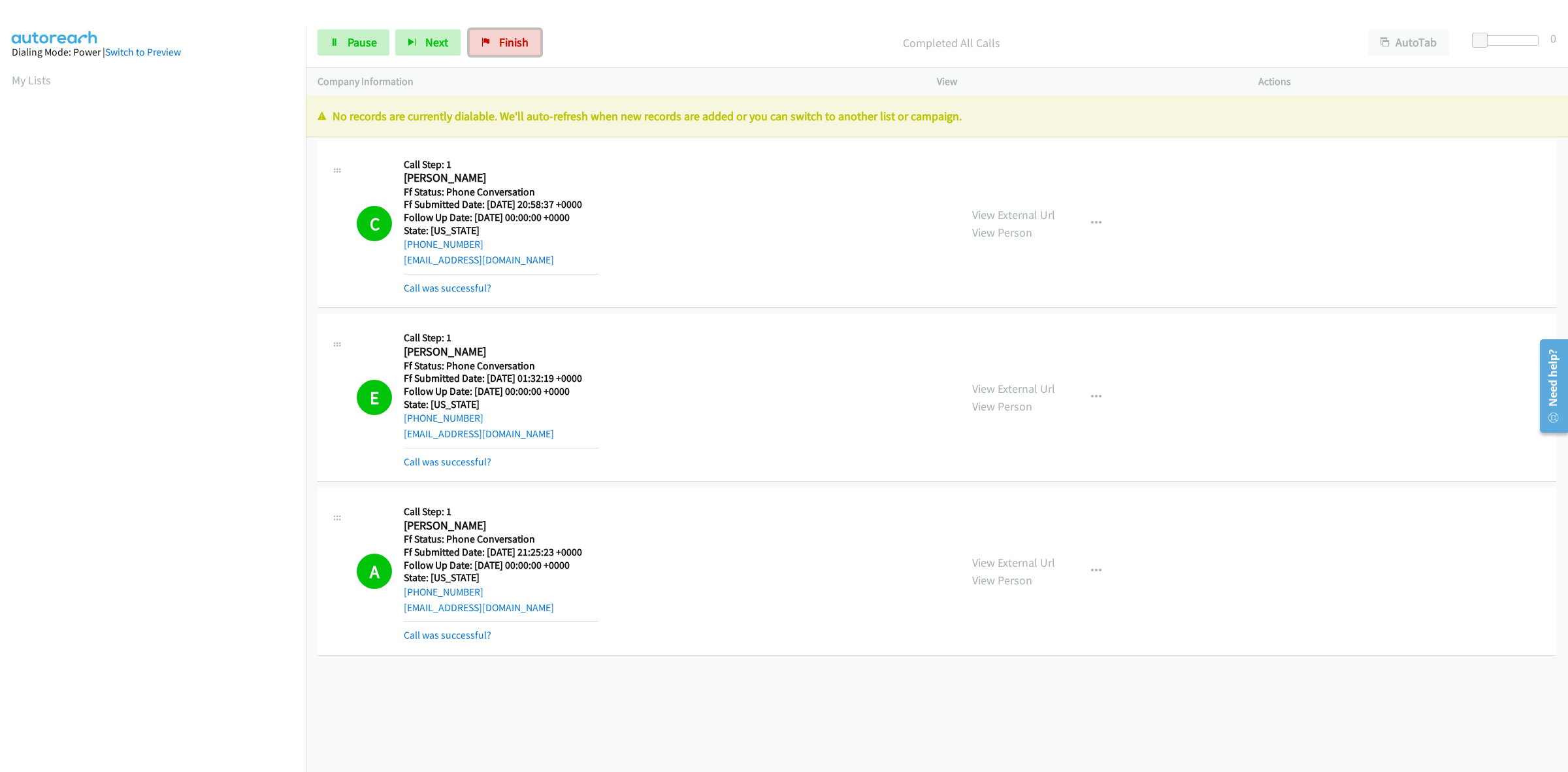
drag, startPoint x: 509, startPoint y: 33, endPoint x: 847, endPoint y: 80, distance: 341.3
click at [509, 33] on link "Finish" at bounding box center [505, 42] width 72 height 26
